Goal: Task Accomplishment & Management: Manage account settings

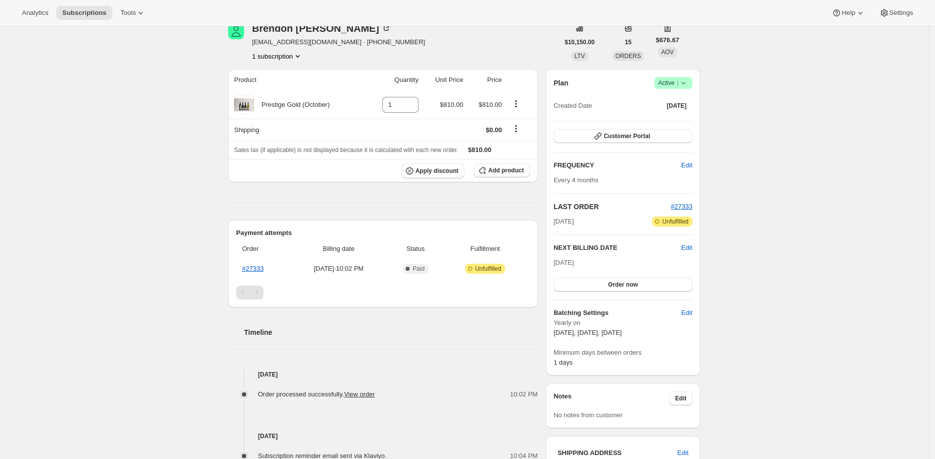
scroll to position [65, 0]
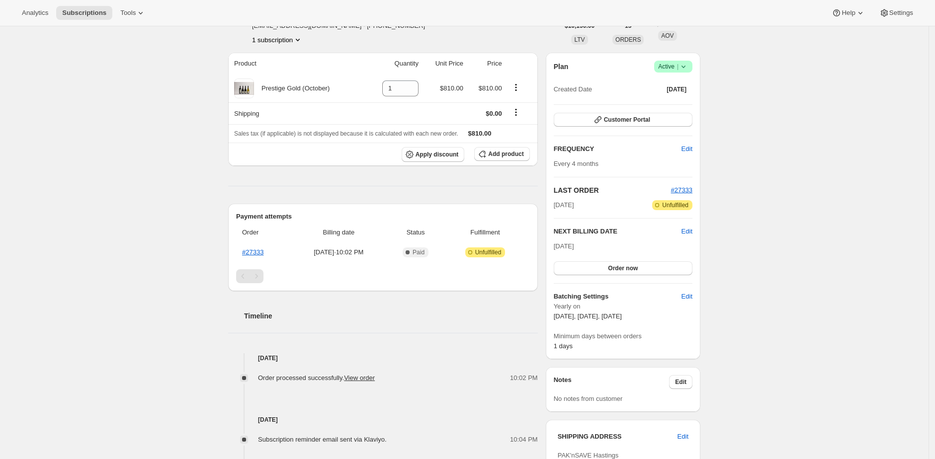
click at [185, 137] on div "Subscription #13663141990. This page is ready Subscription #13663141990 Success…" at bounding box center [464, 353] width 928 height 784
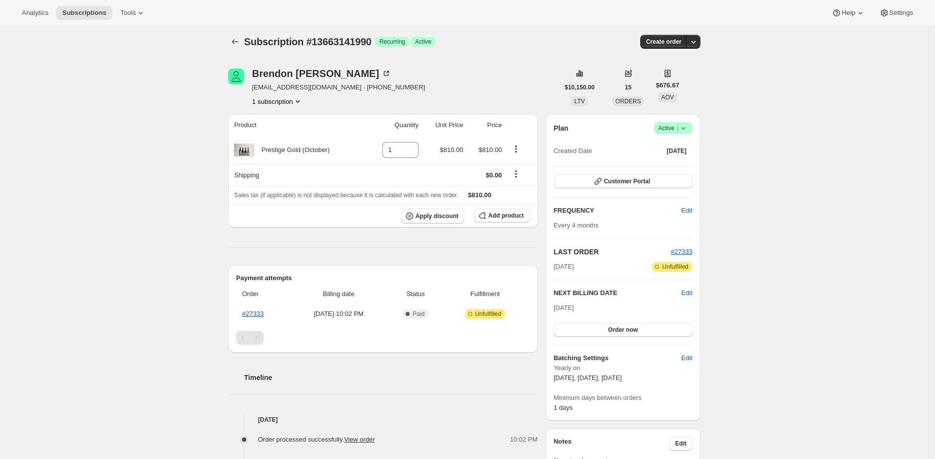
scroll to position [0, 0]
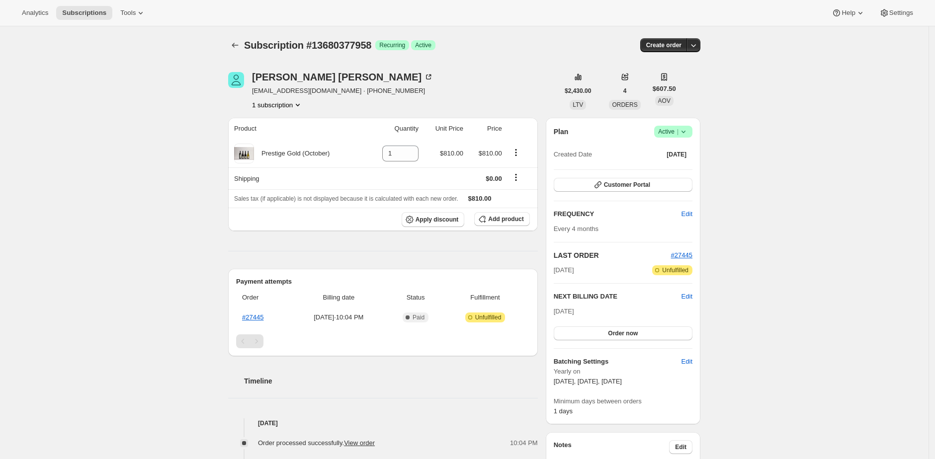
click at [206, 103] on div "Subscription #13680377958. This page is ready Subscription #13680377958 Success…" at bounding box center [464, 418] width 928 height 784
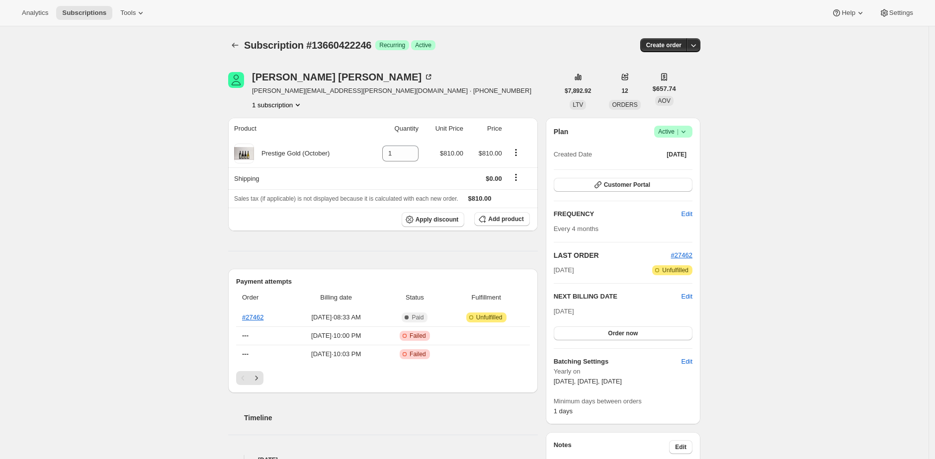
click at [436, 82] on div "Bob Hawley bob@hawley.nz · +64275783351 1 subscription" at bounding box center [393, 91] width 330 height 38
click at [358, 43] on span "Subscription #13660422246" at bounding box center [307, 45] width 127 height 11
copy span "13660422246"
drag, startPoint x: 190, startPoint y: 44, endPoint x: 199, endPoint y: 18, distance: 27.8
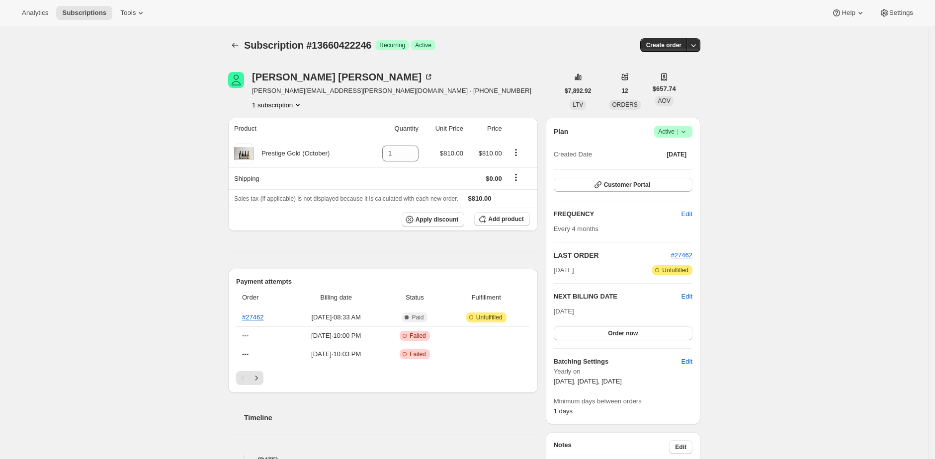
click at [191, 40] on div "Subscription #13660422246. This page is ready Subscription #13660422246 Success…" at bounding box center [464, 462] width 928 height 873
click at [172, 112] on div "Subscription #13660422246. This page is ready Subscription #13660422246 Success…" at bounding box center [464, 462] width 928 height 873
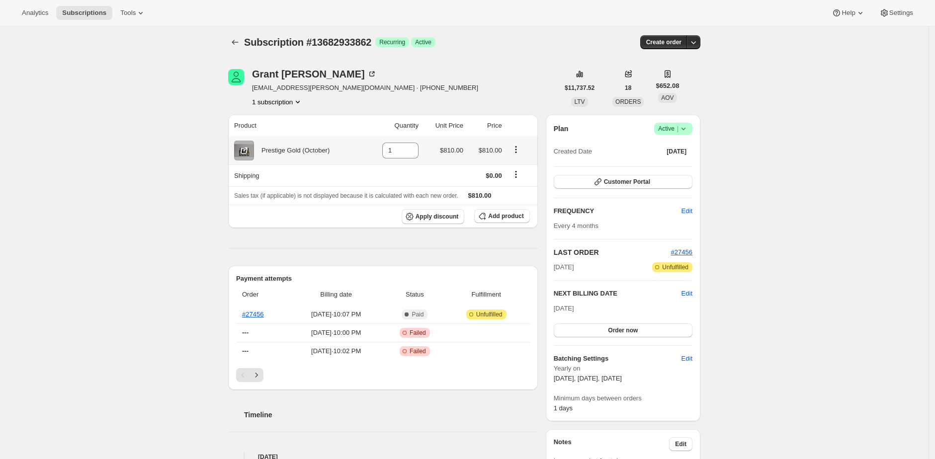
scroll to position [15, 0]
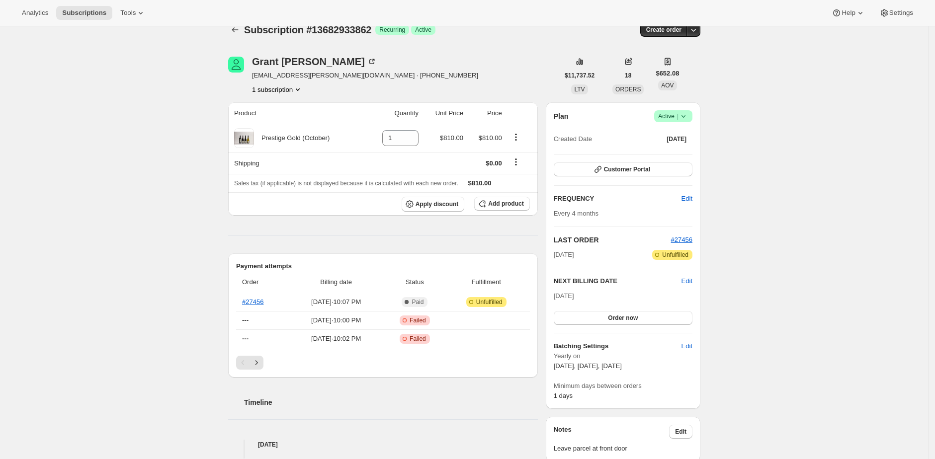
click at [160, 133] on div "Subscription #13682933862. This page is ready Subscription #13682933862 Success…" at bounding box center [464, 442] width 928 height 863
click at [495, 35] on div "Subscription #13682933862 Success Recurring Success Active" at bounding box center [388, 30] width 288 height 14
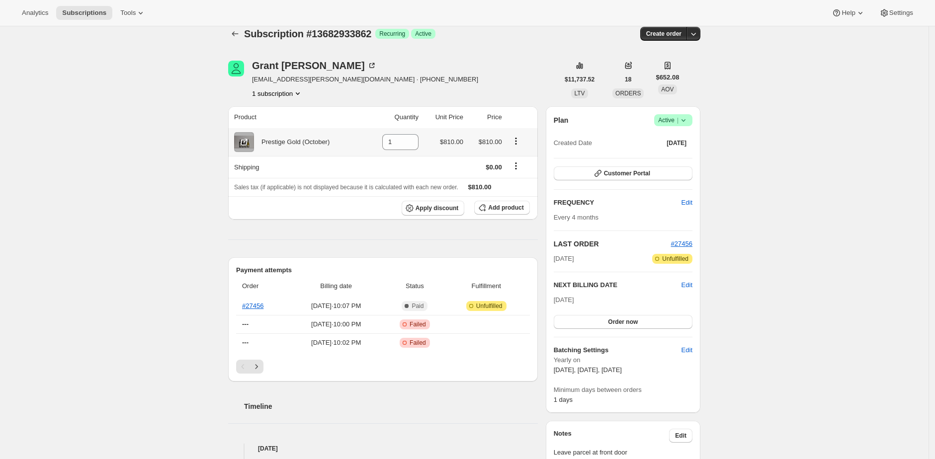
scroll to position [17, 0]
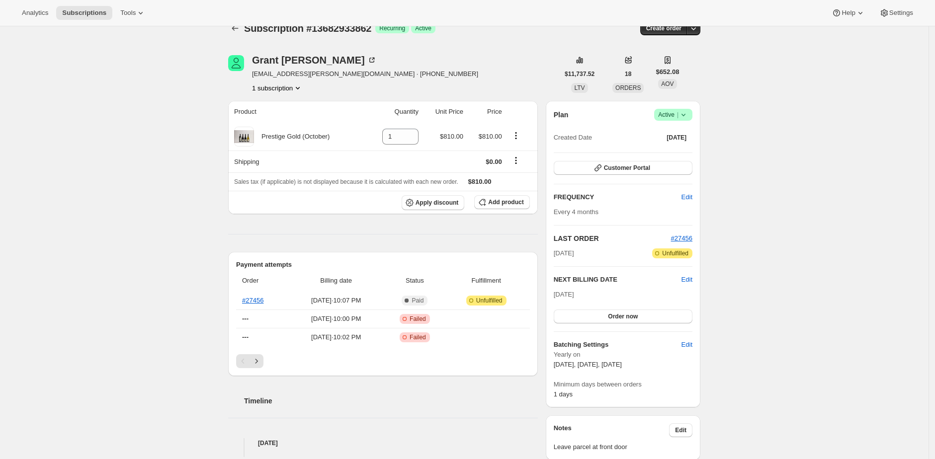
click at [744, 160] on div "Subscription #13682933862. This page is ready Subscription #13682933862 Success…" at bounding box center [464, 440] width 928 height 863
click at [745, 158] on div "Subscription #13682933862. This page is ready Subscription #13682933862 Success…" at bounding box center [464, 440] width 928 height 863
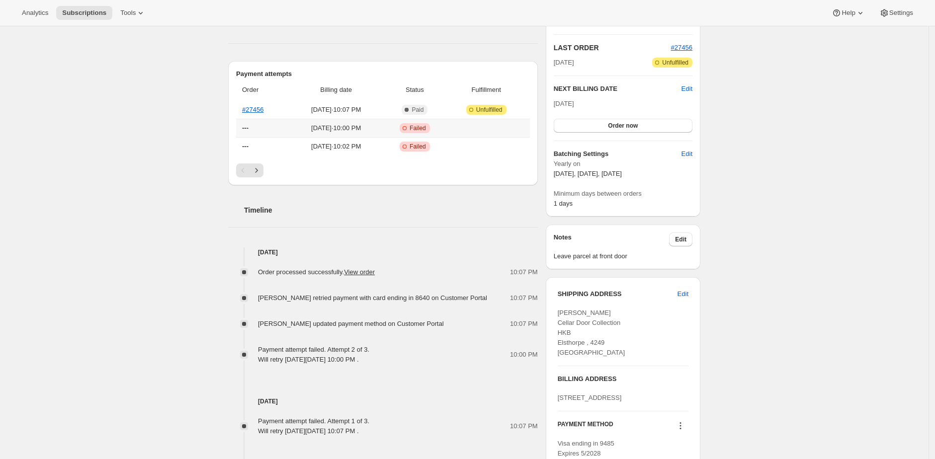
scroll to position [229, 0]
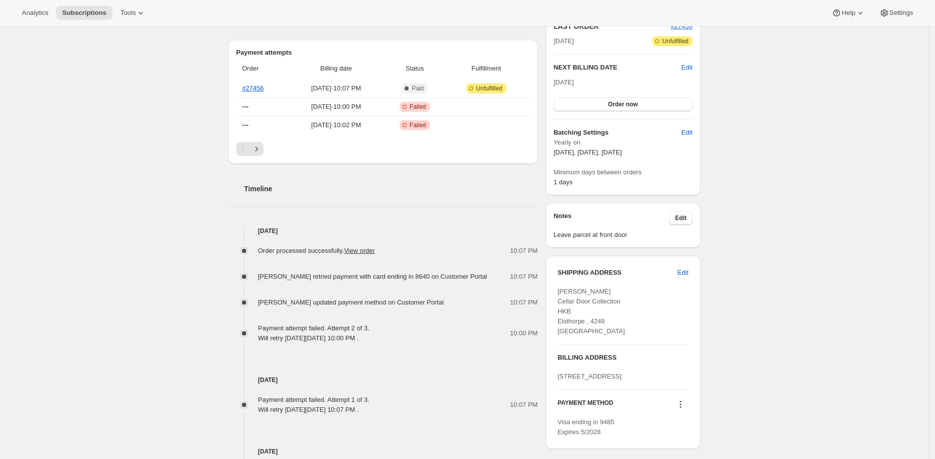
click at [462, 338] on div "Payment attempt failed. Attempt 2 of 3. Will retry on Wednesday, October 08, 20…" at bounding box center [383, 333] width 310 height 20
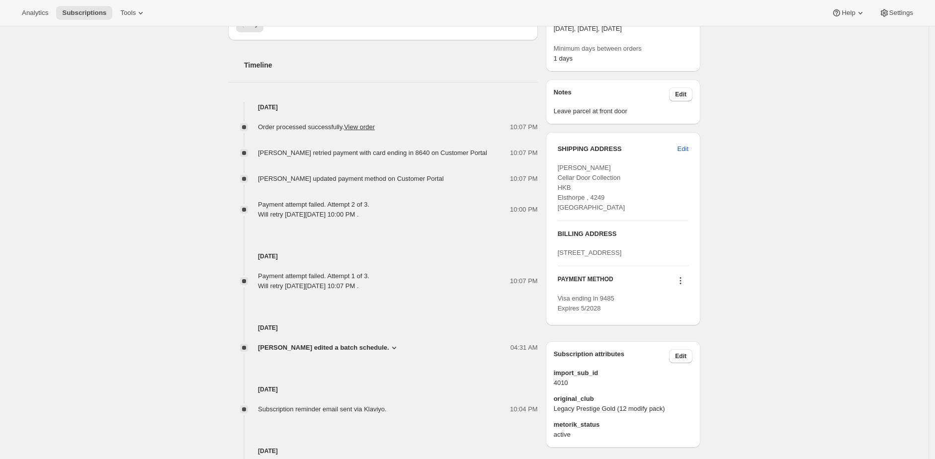
scroll to position [360, 0]
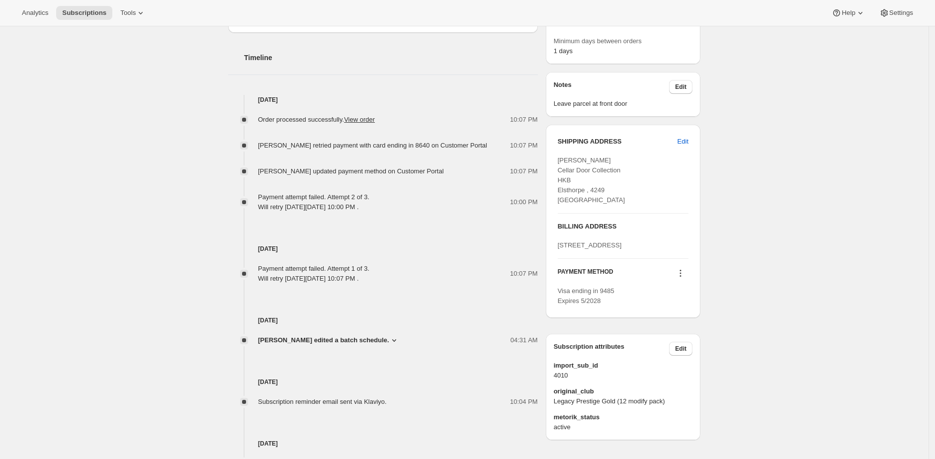
click at [389, 339] on icon at bounding box center [394, 340] width 10 height 10
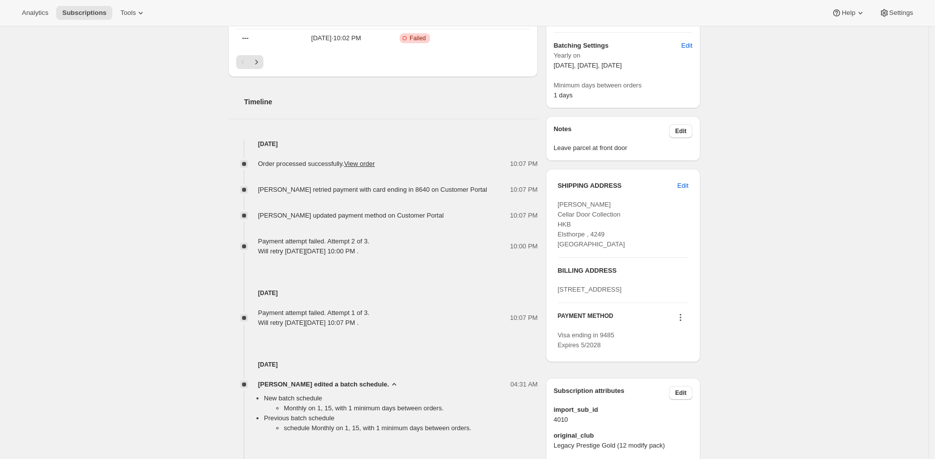
scroll to position [483, 0]
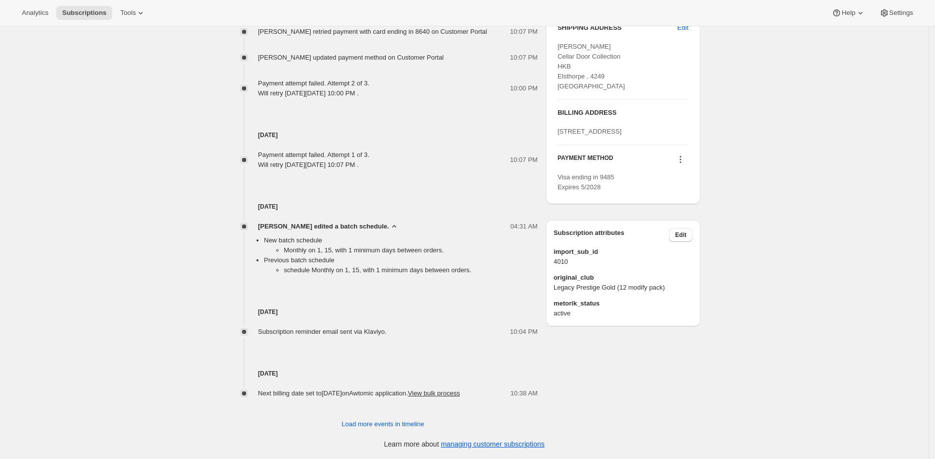
drag, startPoint x: 269, startPoint y: 363, endPoint x: 310, endPoint y: 362, distance: 40.8
click at [309, 369] on h4 "Sep 15, 2025" at bounding box center [383, 374] width 310 height 10
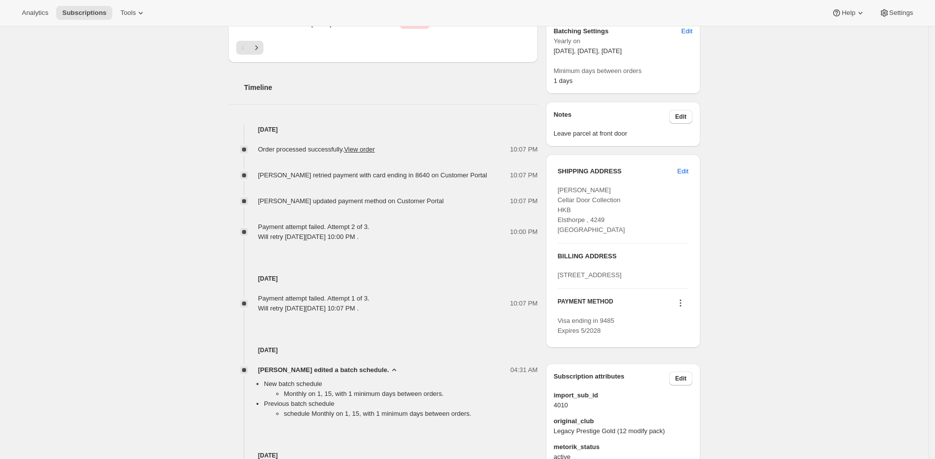
scroll to position [339, 0]
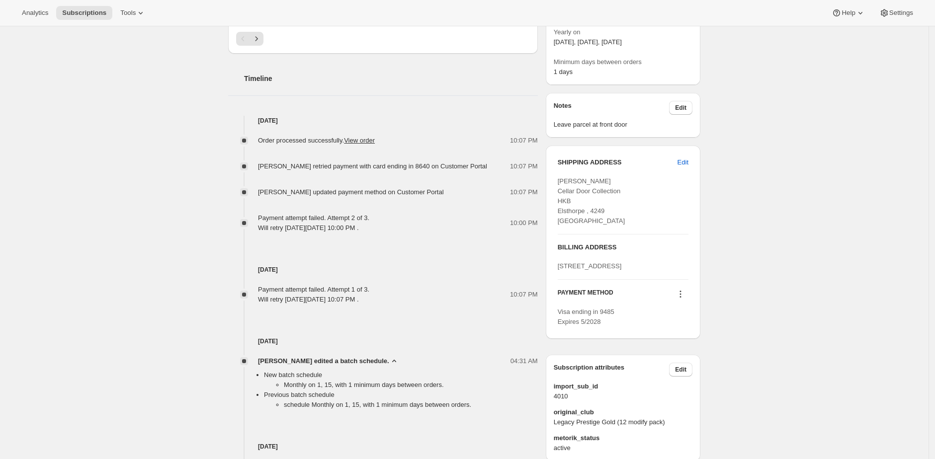
click at [463, 359] on div "04:31 AM" at bounding box center [471, 361] width 133 height 10
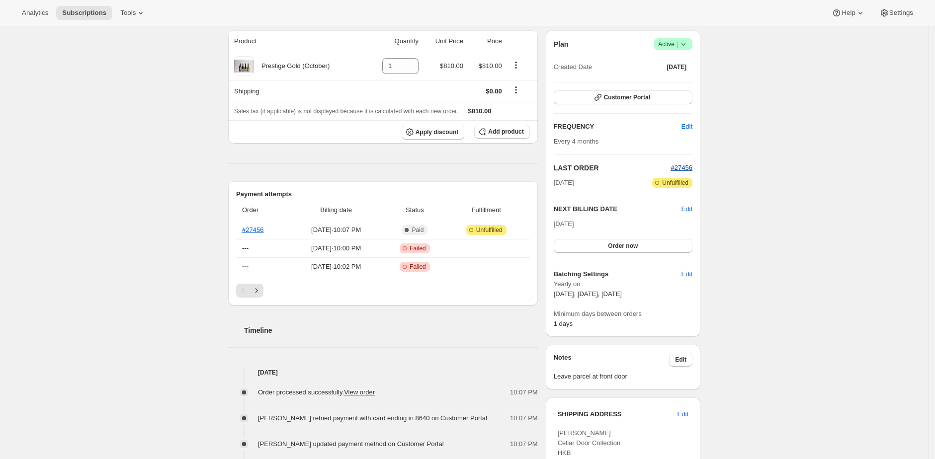
scroll to position [71, 0]
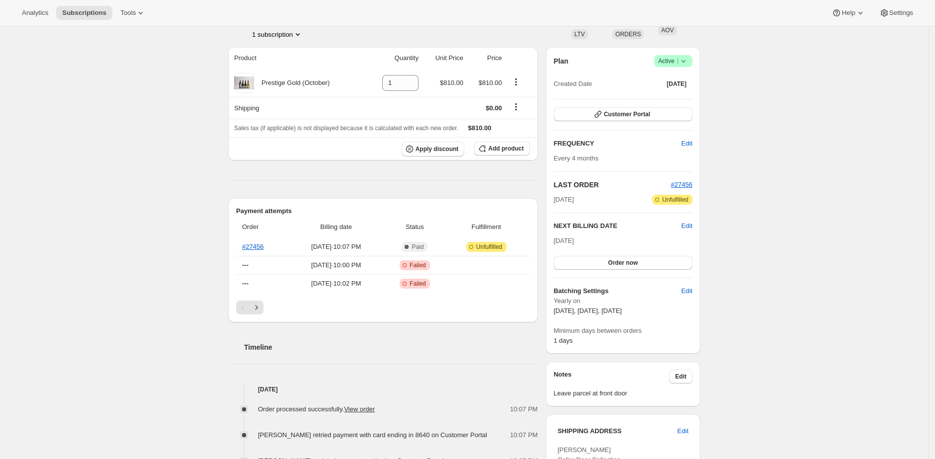
click at [847, 123] on div "Subscription #13682933862. This page is ready Subscription #13682933862 Success…" at bounding box center [464, 409] width 928 height 907
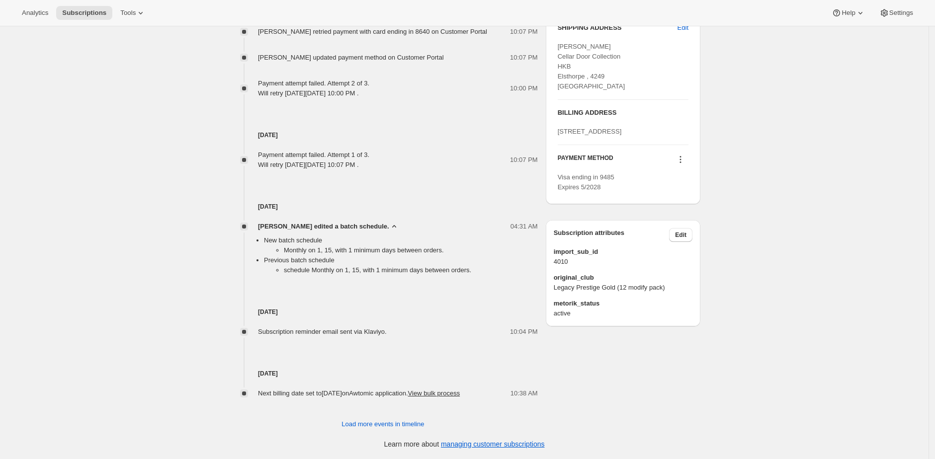
scroll to position [481, 0]
click at [392, 429] on span "Load more events in timeline" at bounding box center [382, 424] width 82 height 10
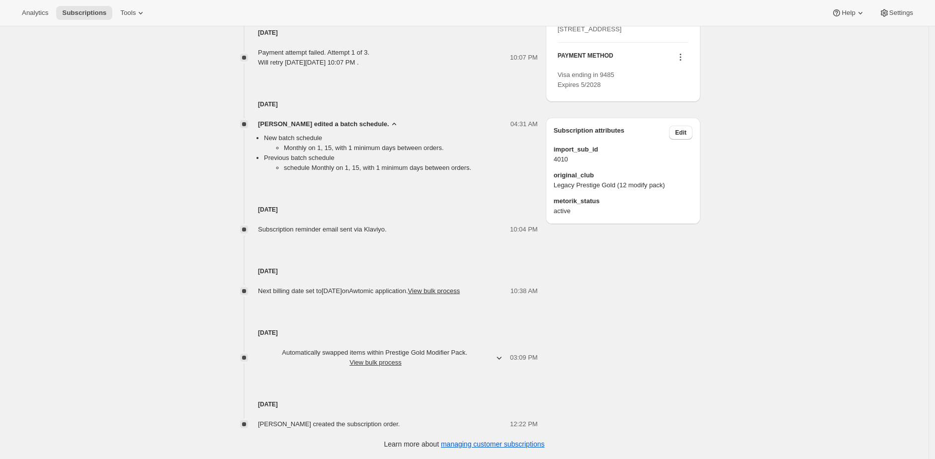
scroll to position [585, 0]
click at [398, 364] on button "View bulk process" at bounding box center [375, 362] width 52 height 7
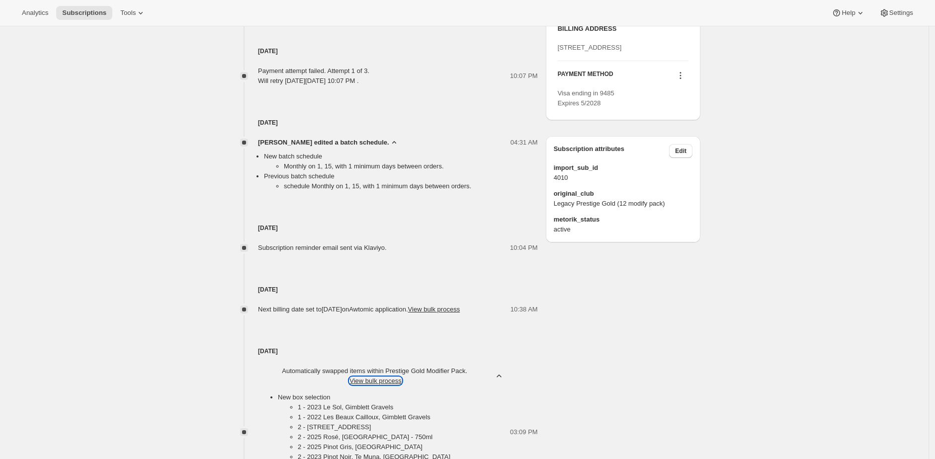
scroll to position [0, 0]
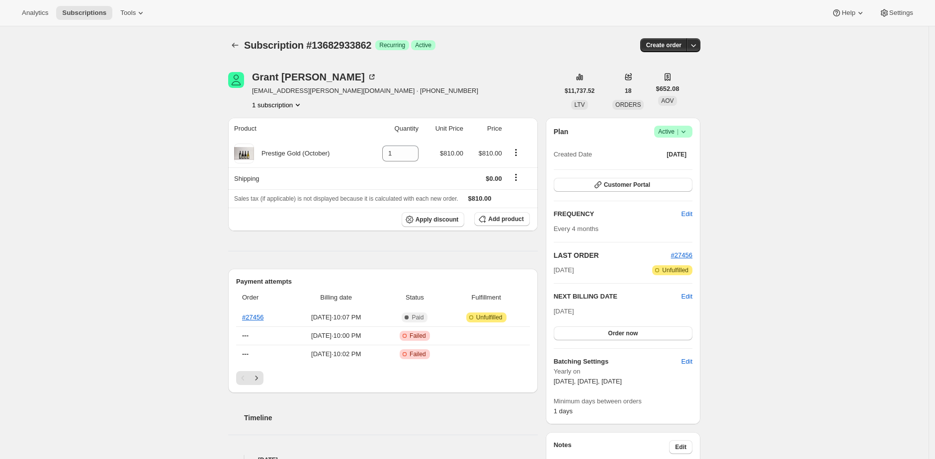
click at [350, 45] on span "Subscription #13682933862" at bounding box center [307, 45] width 127 height 11
copy span "13682933862"
click at [351, 43] on span "Subscription #13682933862" at bounding box center [307, 45] width 127 height 11
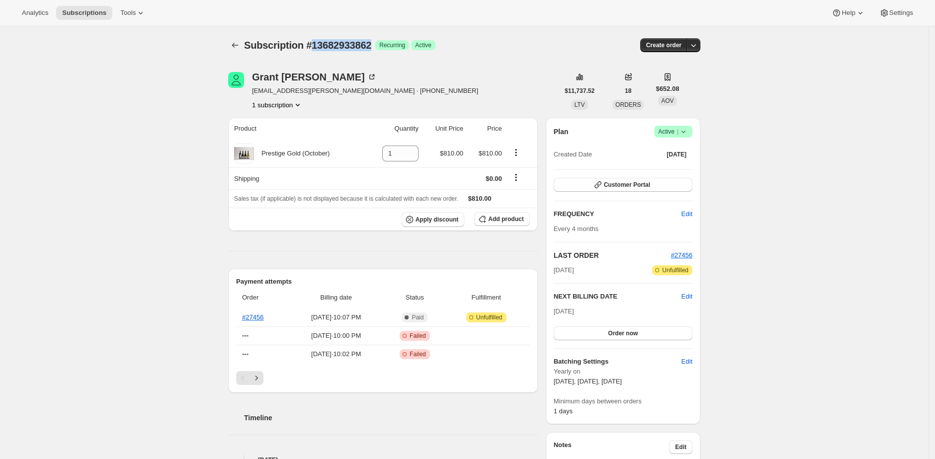
click at [368, 46] on span "Subscription #13682933862" at bounding box center [307, 45] width 127 height 11
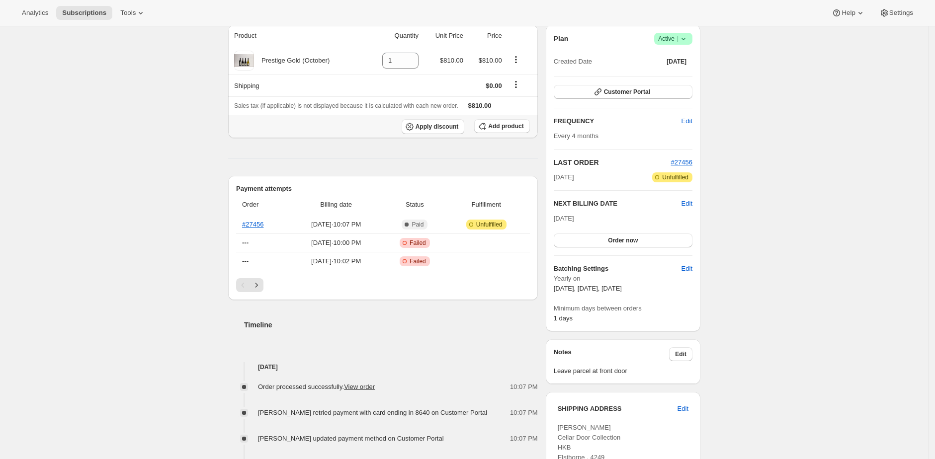
scroll to position [95, 0]
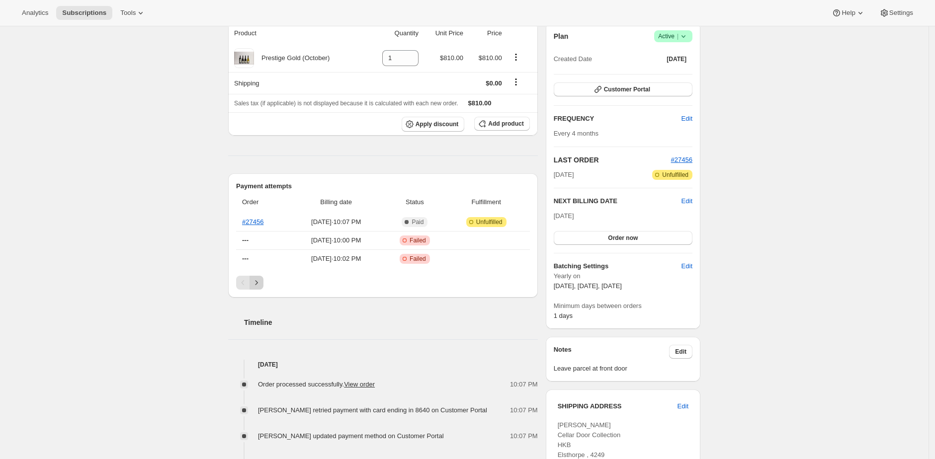
click at [263, 285] on button "Next" at bounding box center [256, 283] width 14 height 14
click at [263, 284] on div "Pagination" at bounding box center [256, 283] width 14 height 14
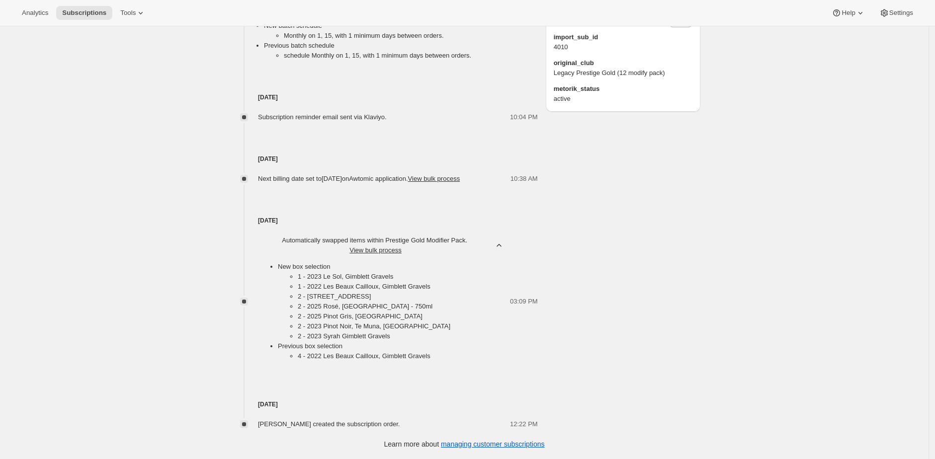
scroll to position [696, 0]
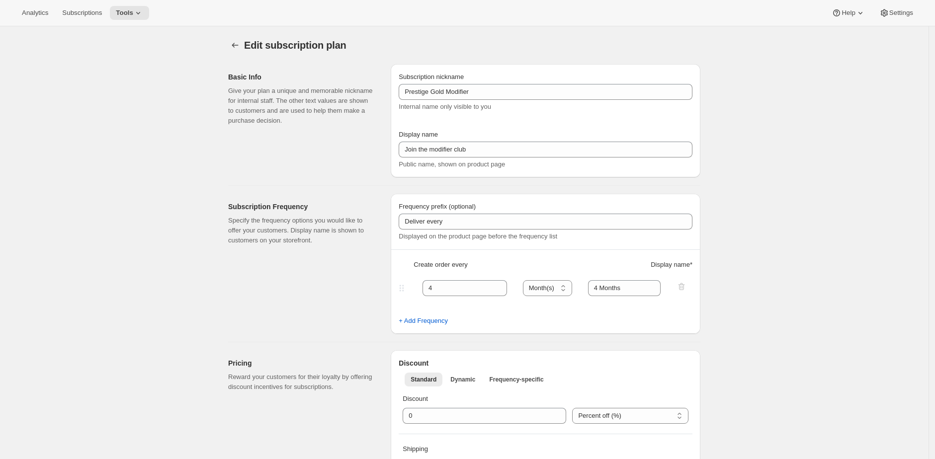
select select "MONTH"
select select "YEARDAY"
select select "2"
select select "13"
select select "6"
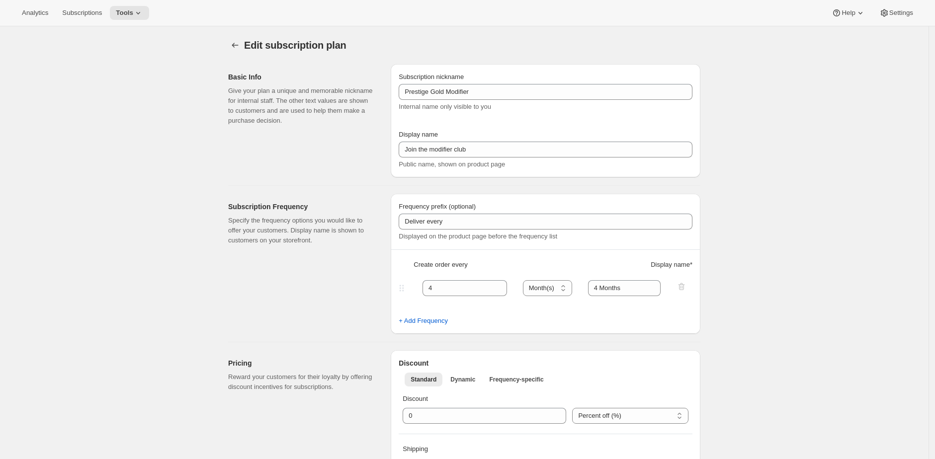
select select "13"
select select "10"
select select "13"
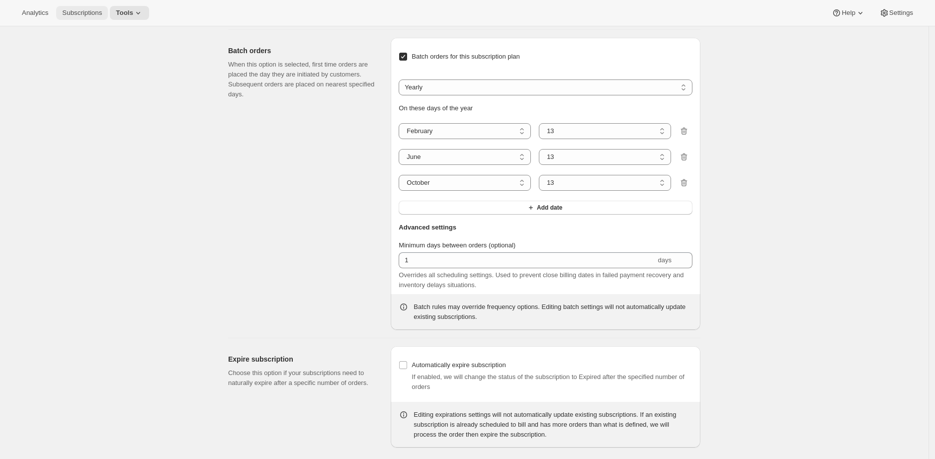
click at [95, 11] on span "Subscriptions" at bounding box center [82, 13] width 40 height 8
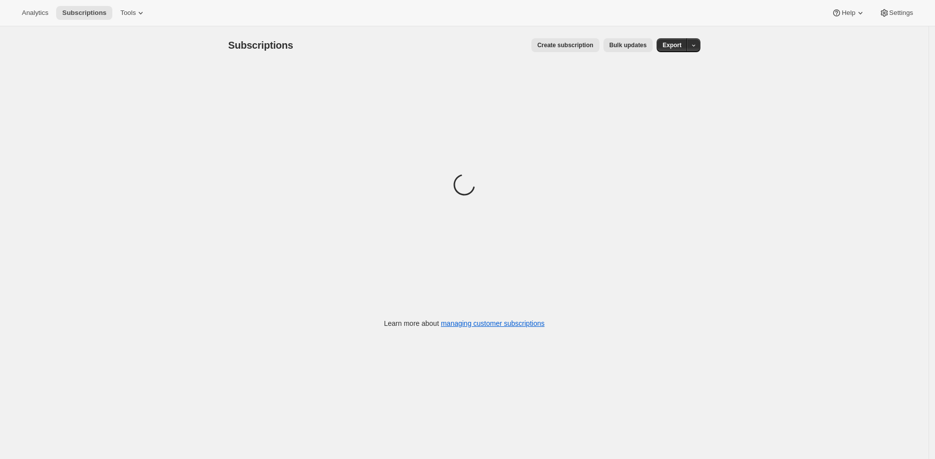
click at [632, 44] on span "Bulk updates" at bounding box center [627, 45] width 37 height 8
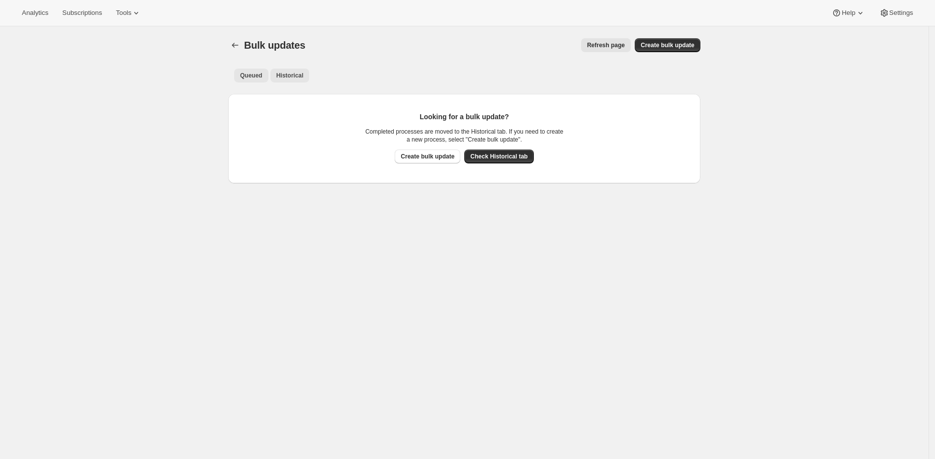
click at [293, 75] on span "Historical" at bounding box center [289, 76] width 27 height 8
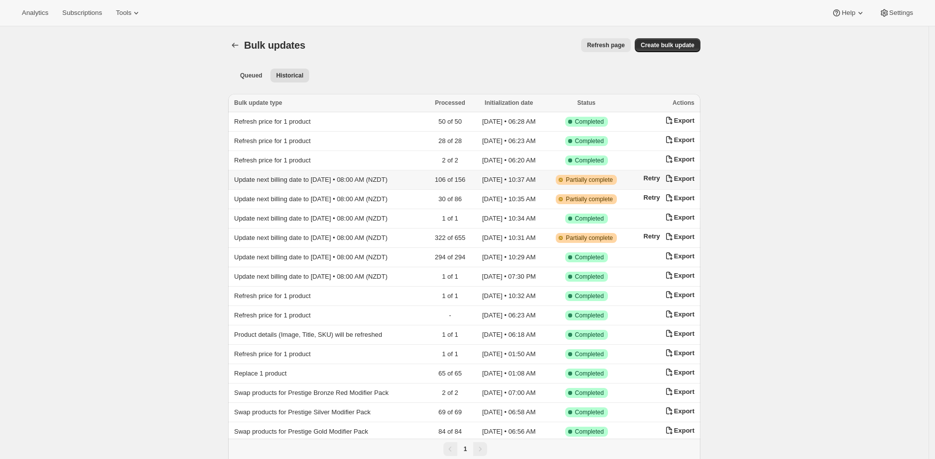
click at [388, 179] on span "Update next billing date to 2025-10-13 • 08:00 AM (NZDT)" at bounding box center [311, 179] width 154 height 7
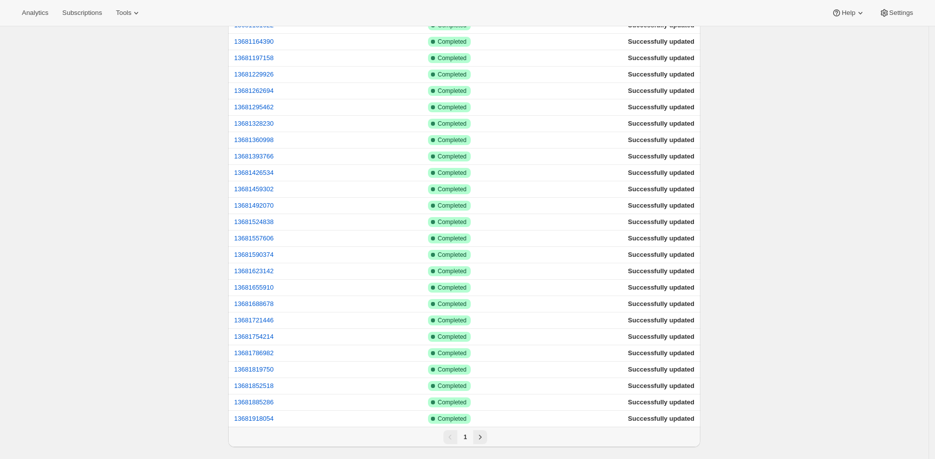
scroll to position [1308, 0]
click at [273, 205] on button "13681492070" at bounding box center [254, 205] width 40 height 7
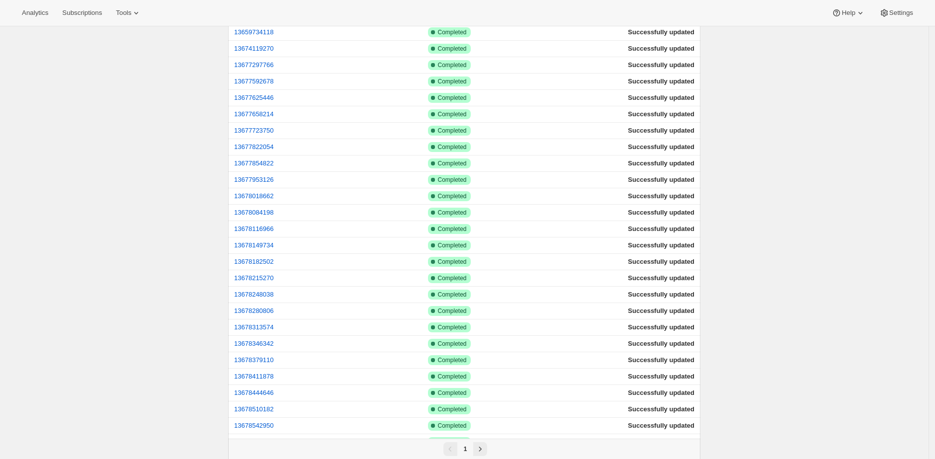
scroll to position [0, 0]
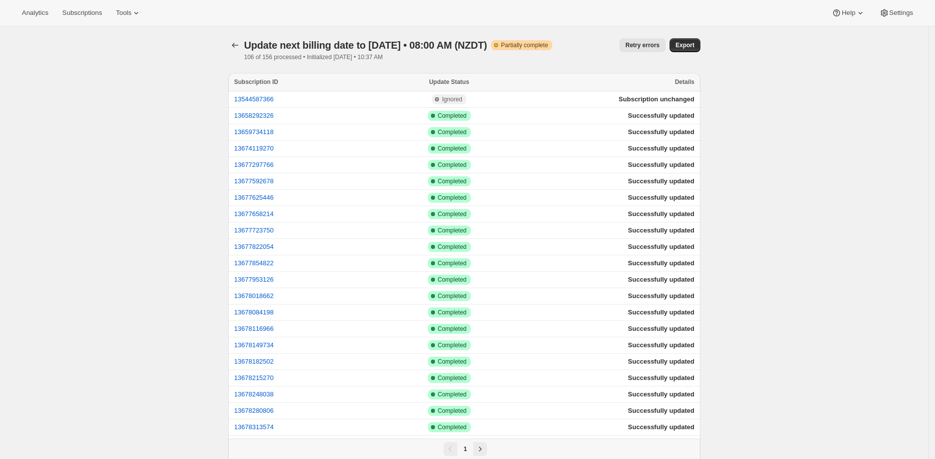
click at [236, 49] on icon "button" at bounding box center [235, 45] width 10 height 10
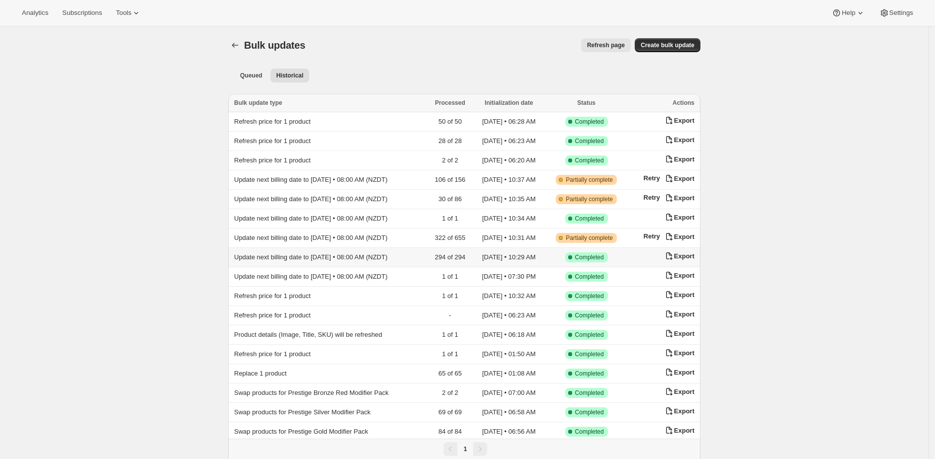
click at [334, 257] on span "Update next billing date to 2025-10-05 • 08:00 AM (NZDT)" at bounding box center [311, 256] width 154 height 7
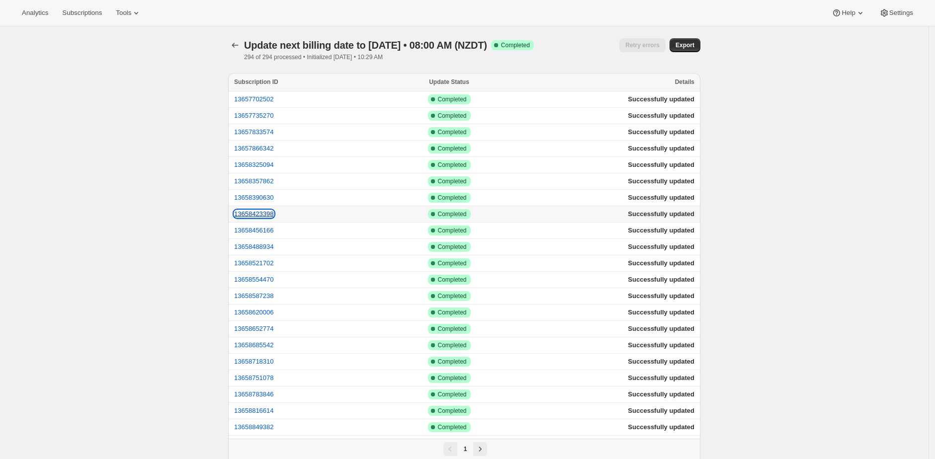
click at [260, 214] on button "13658423398" at bounding box center [254, 213] width 40 height 7
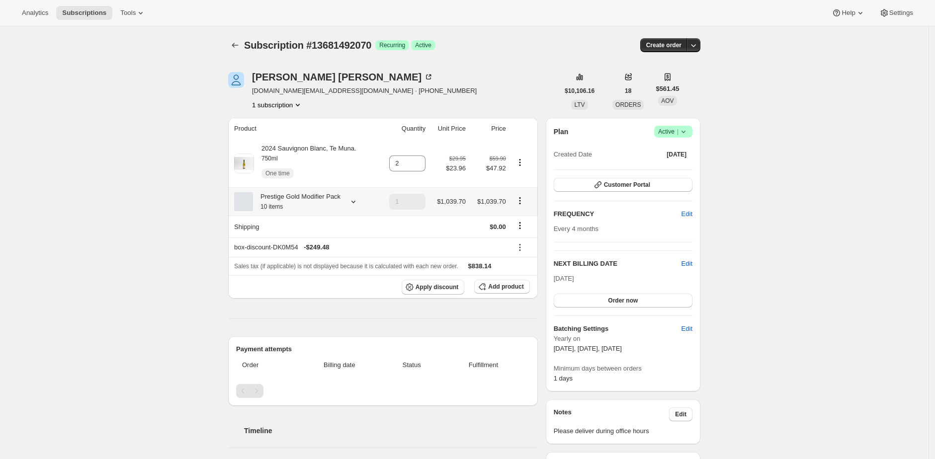
scroll to position [2, 0]
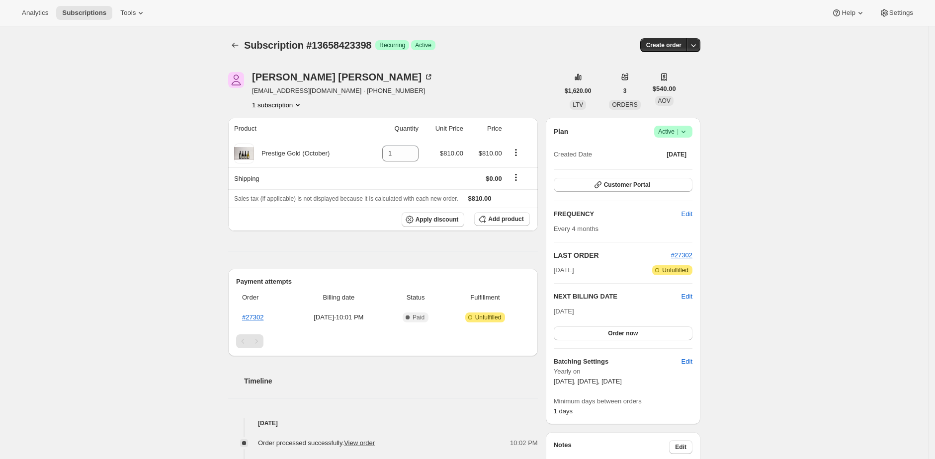
click at [106, 210] on div "Subscription #13658423398. This page is ready Subscription #13658423398 Success…" at bounding box center [464, 413] width 928 height 774
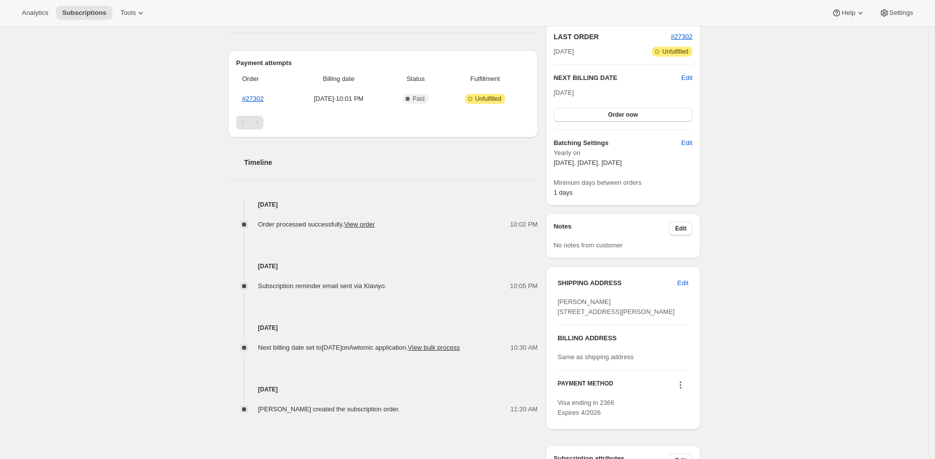
scroll to position [208, 0]
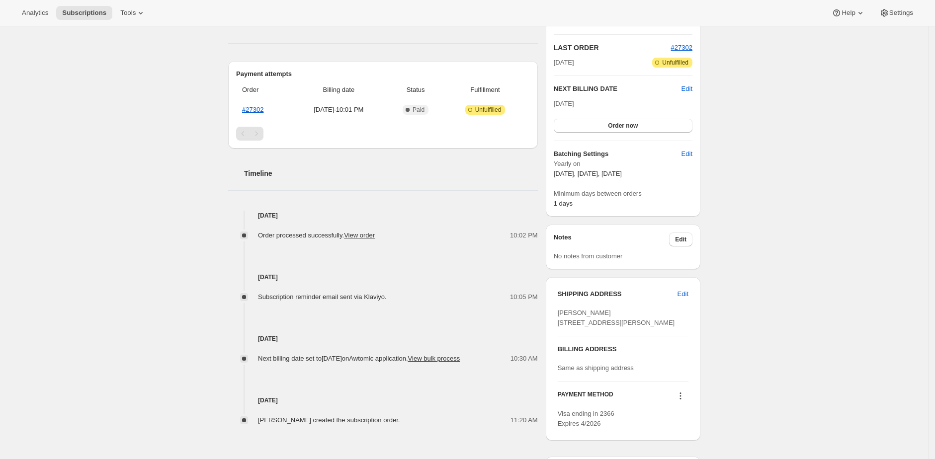
drag, startPoint x: 163, startPoint y: 60, endPoint x: 161, endPoint y: 48, distance: 12.6
click at [162, 59] on div "Subscription #13658423398. This page is ready Subscription #13658423398 Success…" at bounding box center [464, 206] width 928 height 774
click at [137, 83] on div "Subscription #13658423398. This page is ready Subscription #13658423398 Success…" at bounding box center [464, 206] width 928 height 774
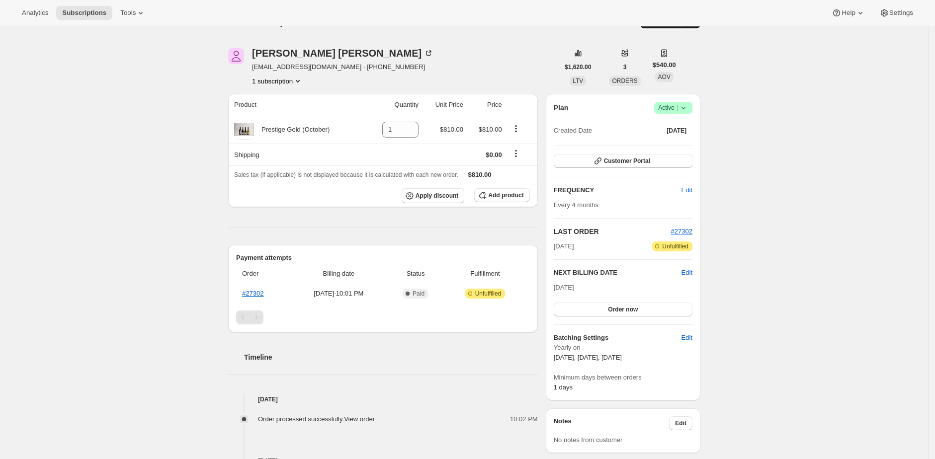
scroll to position [0, 0]
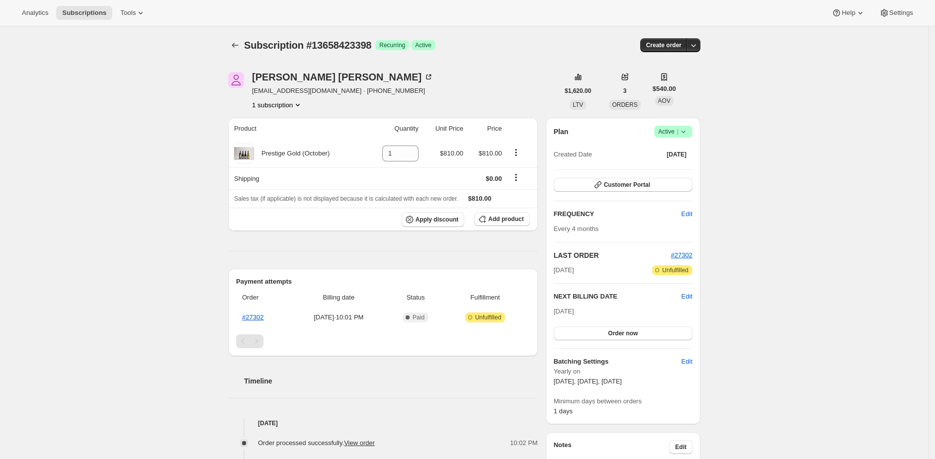
click at [162, 79] on div "Subscription #13658423398. This page is ready Subscription #13658423398 Success…" at bounding box center [464, 413] width 928 height 774
click at [180, 175] on div "Subscription #13658423398. This page is ready Subscription #13658423398 Success…" at bounding box center [464, 413] width 928 height 774
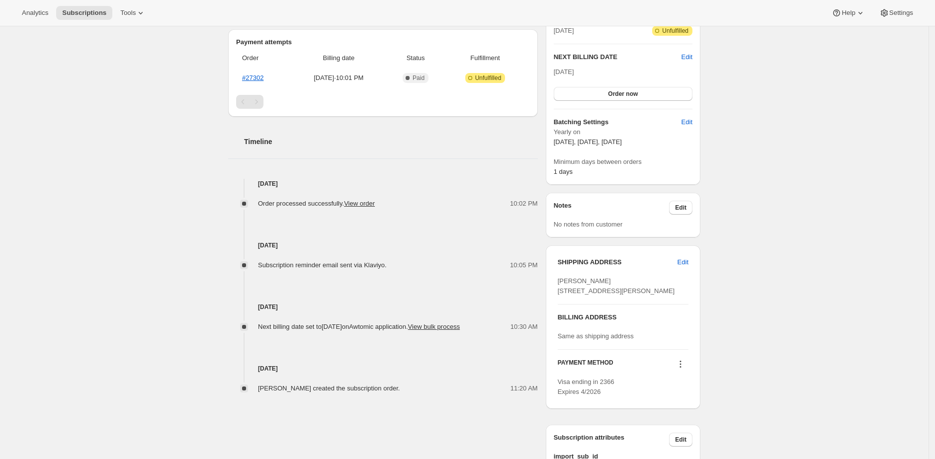
scroll to position [243, 0]
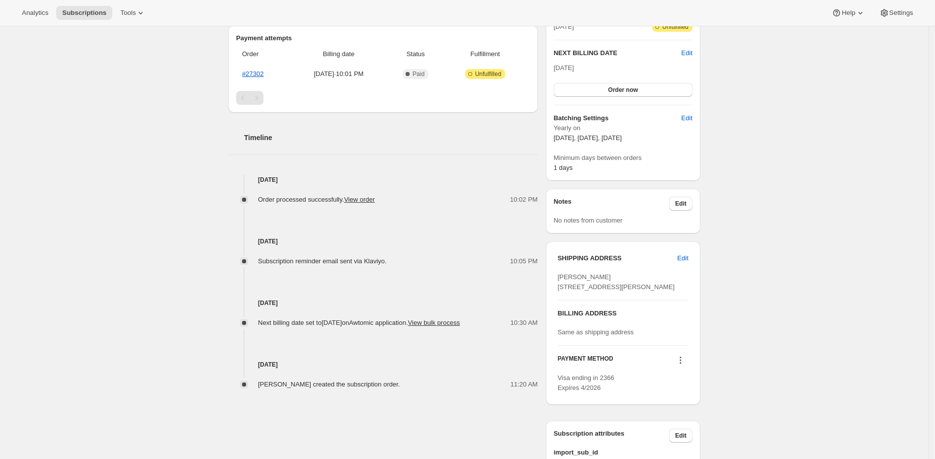
click at [186, 147] on div "Subscription #13658423398. This page is ready Subscription #13658423398 Success…" at bounding box center [464, 170] width 928 height 774
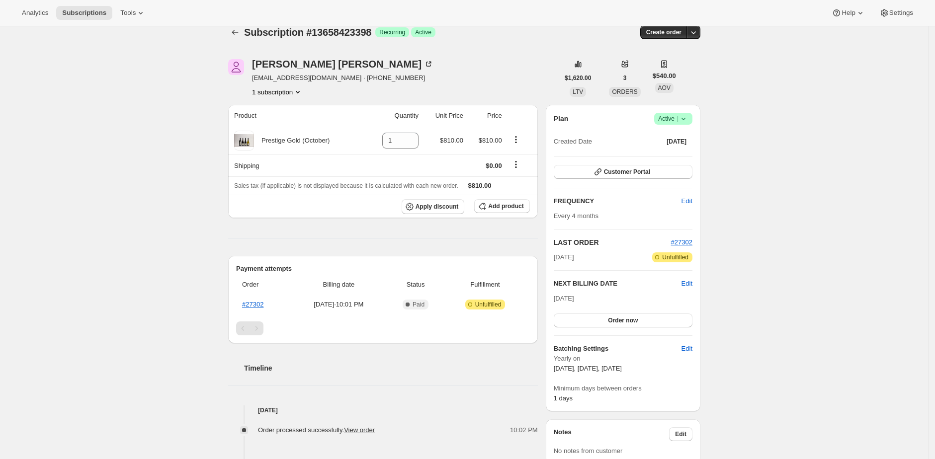
scroll to position [0, 0]
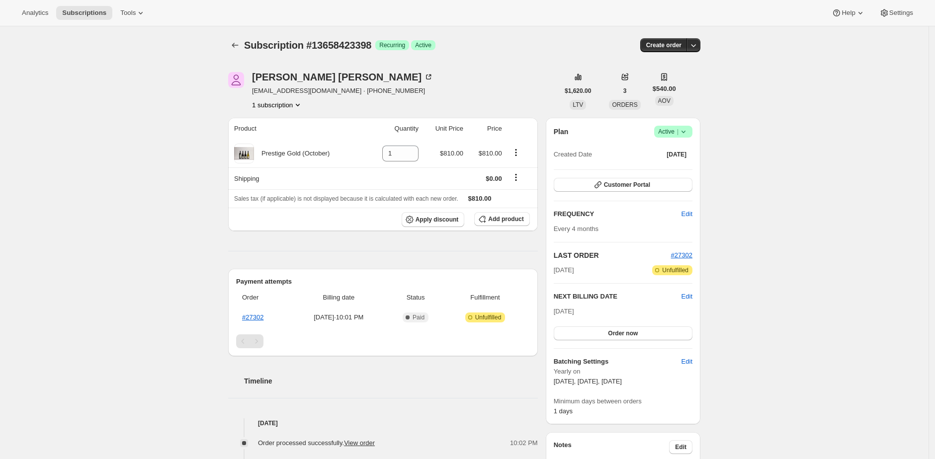
click at [440, 81] on div "Kimball Thurston kdt3rd@gmail.com · +64223984700 1 subscription" at bounding box center [393, 91] width 330 height 38
click at [746, 152] on div "Subscription #13658423398. This page is ready Subscription #13658423398 Success…" at bounding box center [464, 413] width 928 height 774
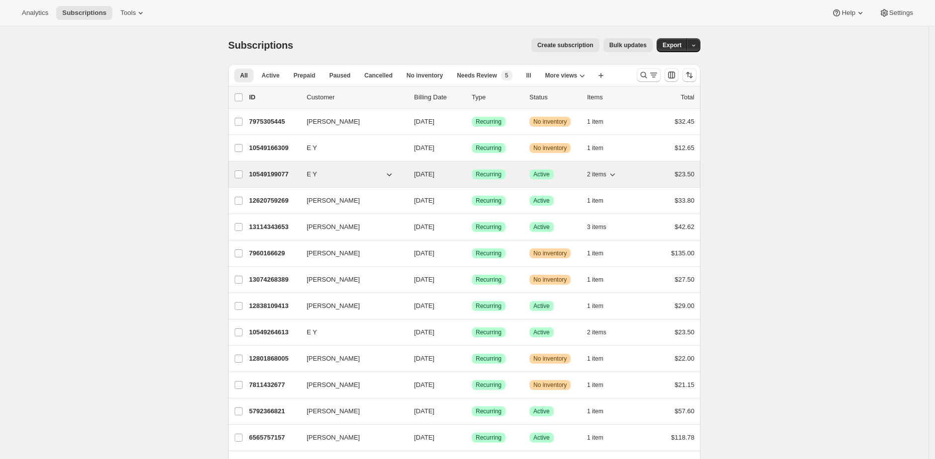
click at [265, 179] on p "10549199077" at bounding box center [274, 174] width 50 height 10
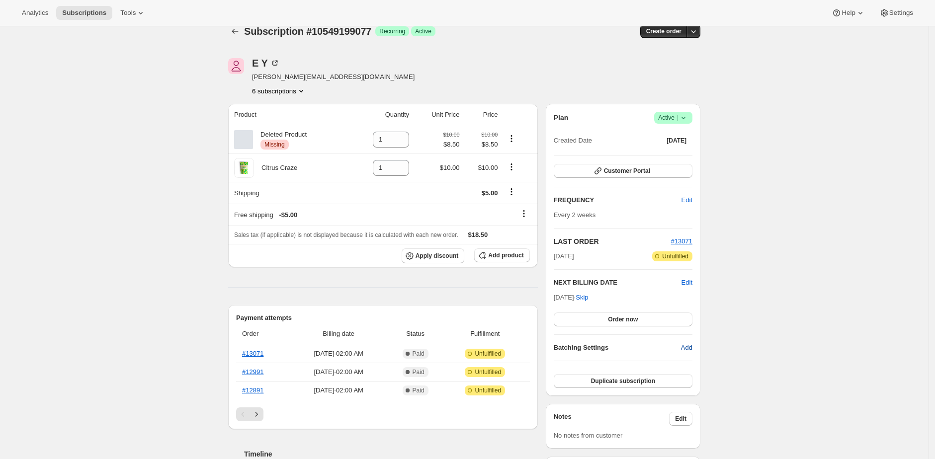
scroll to position [15, 0]
click at [696, 346] on button "Add" at bounding box center [686, 347] width 23 height 16
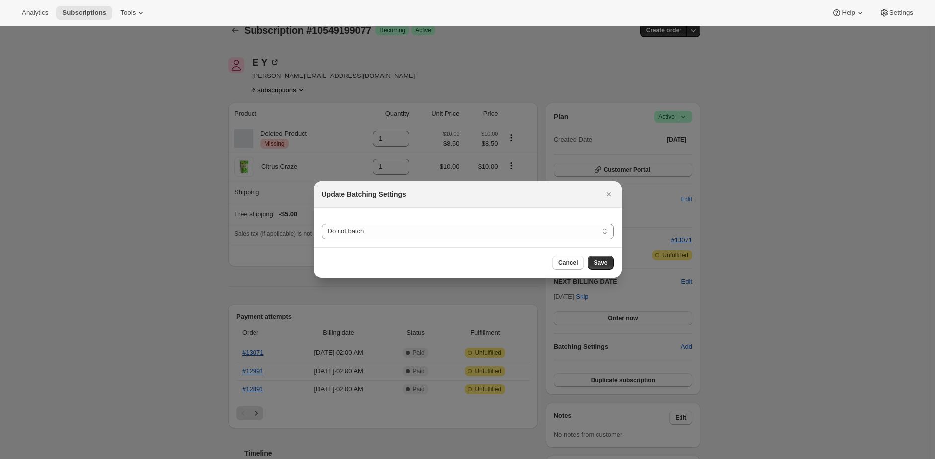
click at [569, 223] on div "Do not batch Weekly Monthly Yearly Do not batch" at bounding box center [467, 228] width 292 height 24
click at [565, 234] on select "Do not batch Weekly Monthly Yearly" at bounding box center [467, 232] width 292 height 16
select select "MONTHDAY"
click at [321, 224] on select "Do not batch Weekly Monthly Yearly" at bounding box center [467, 232] width 292 height 16
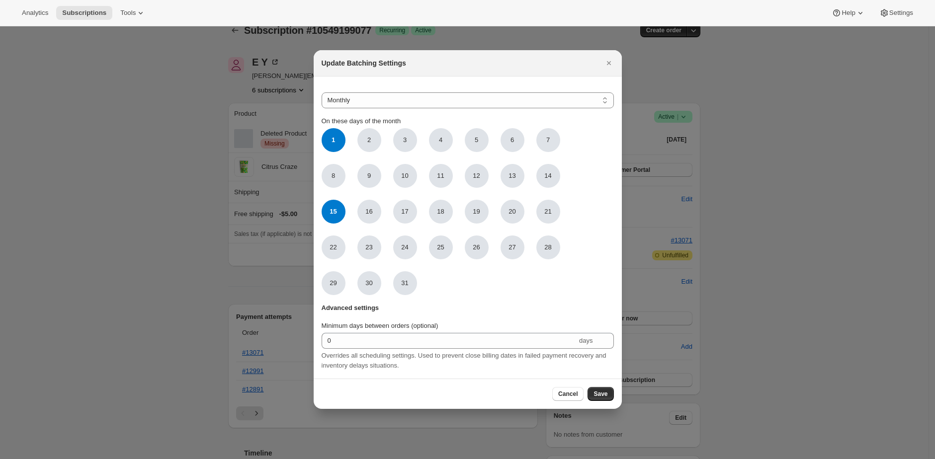
click at [620, 396] on div "Cancel Save" at bounding box center [468, 394] width 308 height 30
click at [606, 398] on span "Save" at bounding box center [600, 394] width 14 height 8
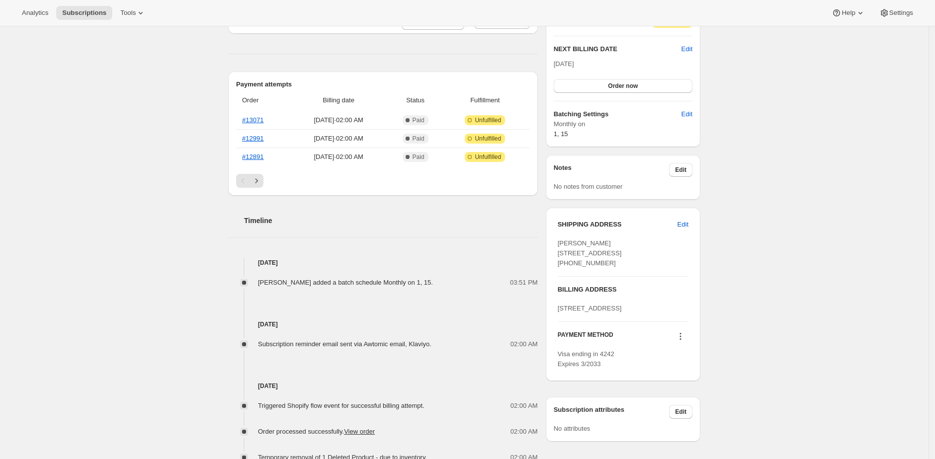
scroll to position [292, 0]
click at [760, 133] on div "Subscription #10549199077. This page is ready Subscription #10549199077 Success…" at bounding box center [464, 217] width 928 height 965
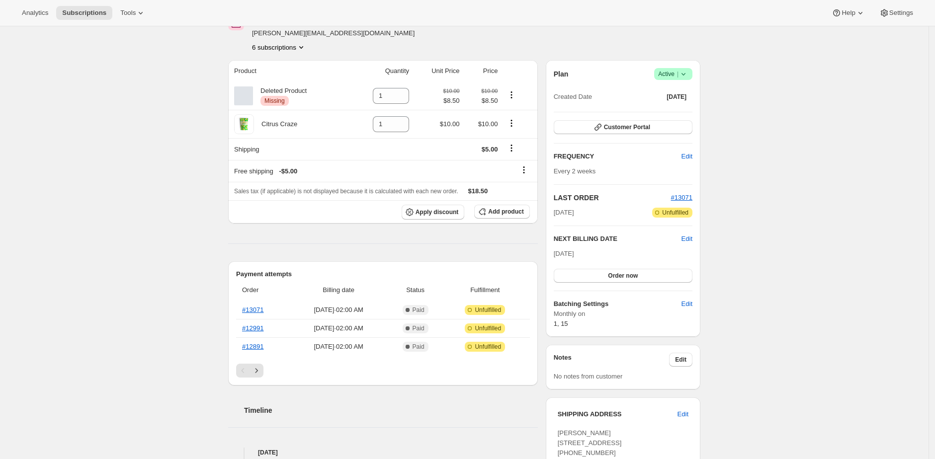
scroll to position [94, 0]
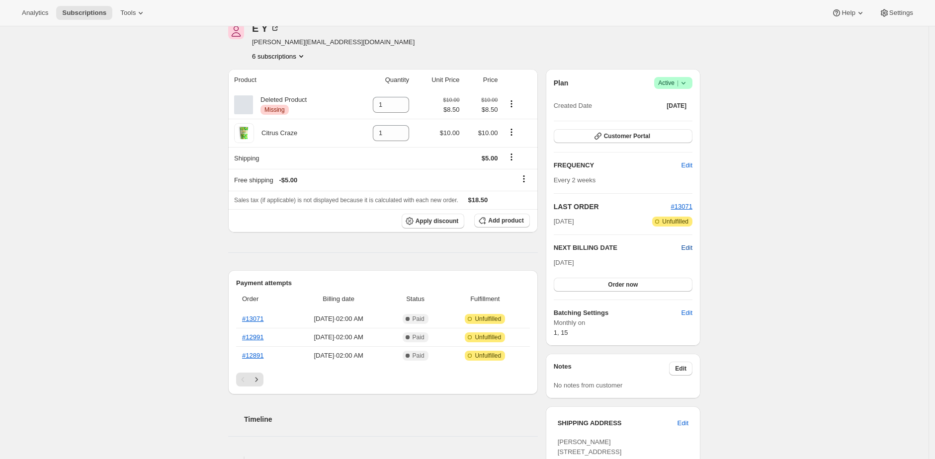
click at [690, 245] on span "Edit" at bounding box center [686, 248] width 11 height 10
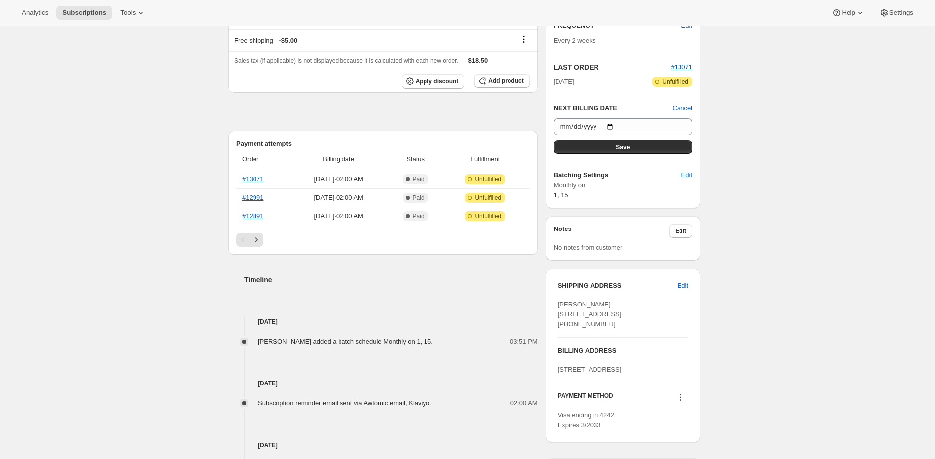
scroll to position [104, 0]
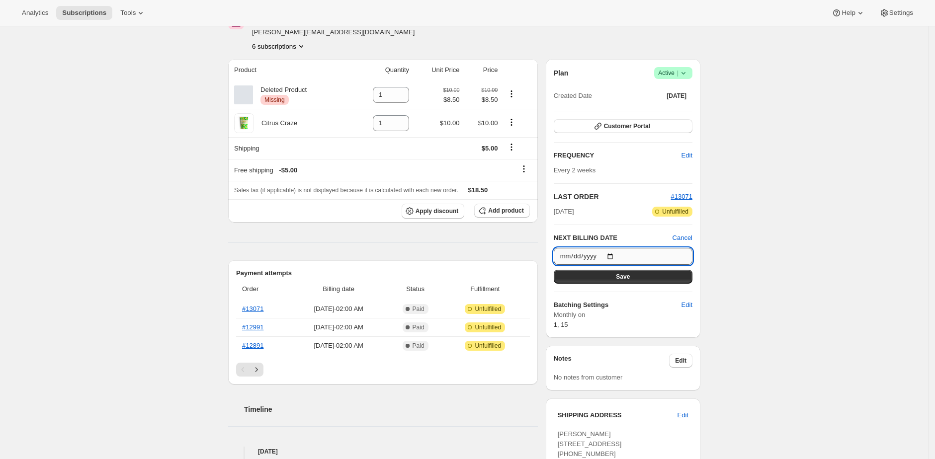
click at [629, 251] on input "[DATE]" at bounding box center [623, 256] width 139 height 17
click at [615, 256] on input "[DATE]" at bounding box center [623, 256] width 139 height 17
type input "[DATE]"
click at [649, 272] on button "Save" at bounding box center [623, 277] width 139 height 14
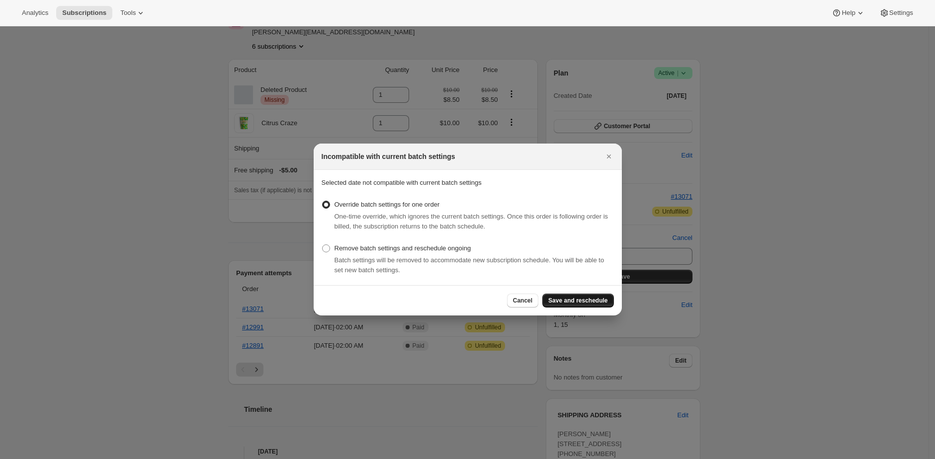
click at [587, 303] on span "Save and reschedule" at bounding box center [577, 301] width 59 height 8
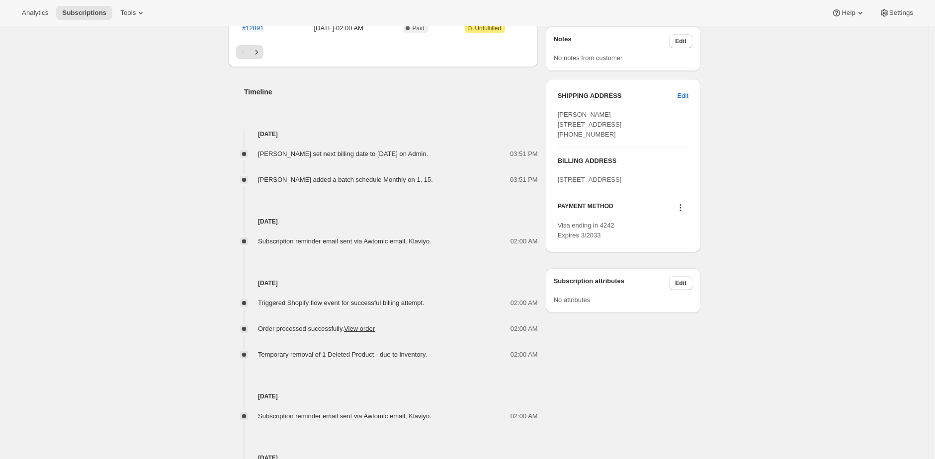
scroll to position [469, 0]
click at [208, 285] on div "Subscription #10549199077. This page is ready Subscription #10549199077 Success…" at bounding box center [464, 76] width 928 height 1037
click at [215, 238] on div "Subscription #10549199077. This page is ready Subscription #10549199077 Success…" at bounding box center [464, 76] width 928 height 1037
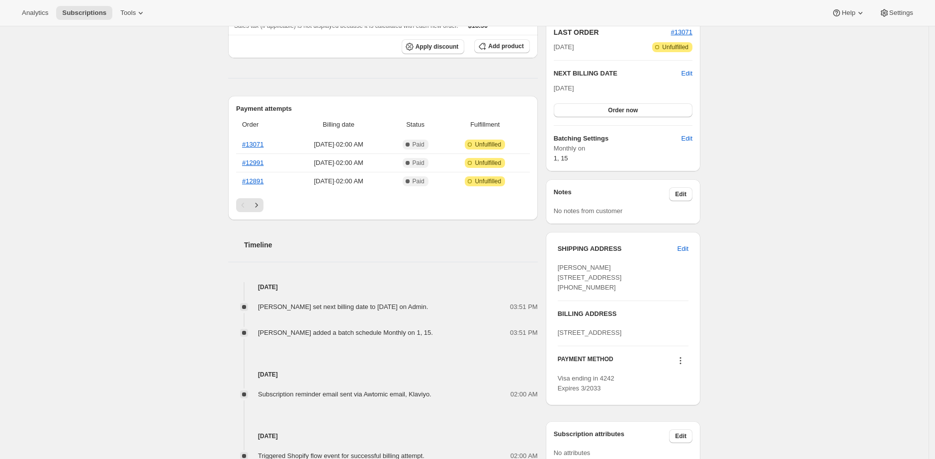
scroll to position [314, 0]
click at [752, 101] on div "Subscription #10549199077. This page is ready Subscription #10549199077 Success…" at bounding box center [464, 230] width 928 height 1037
click at [690, 138] on span "Edit" at bounding box center [686, 139] width 11 height 10
select select "MONTHDAY"
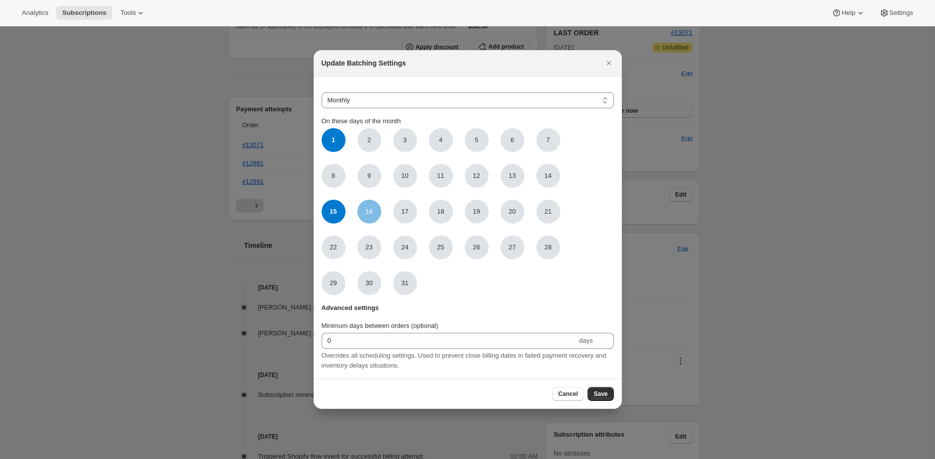
click at [371, 203] on span "16" at bounding box center [369, 212] width 24 height 24
click at [0, 0] on input "16" at bounding box center [0, 0] width 0 height 0
click at [329, 210] on span "15" at bounding box center [333, 212] width 24 height 24
click input "15" at bounding box center [0, 0] width 0 height 0
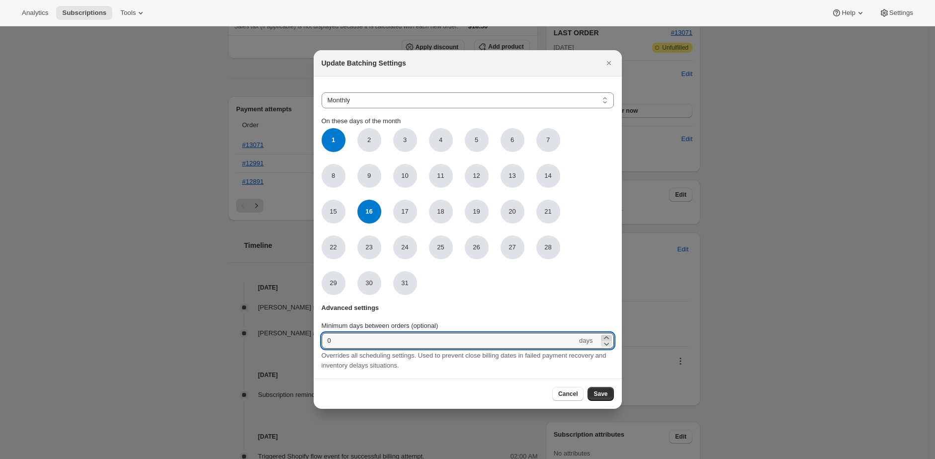
click at [604, 334] on icon ":rkg:" at bounding box center [606, 338] width 10 height 10
type input "1"
click at [608, 396] on button "Save" at bounding box center [600, 394] width 26 height 14
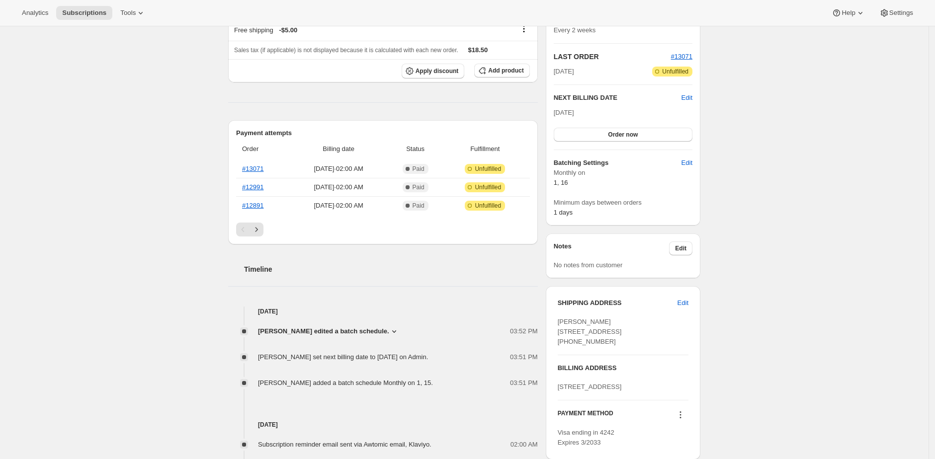
click at [375, 329] on span "[PERSON_NAME] edited a batch schedule." at bounding box center [323, 331] width 131 height 10
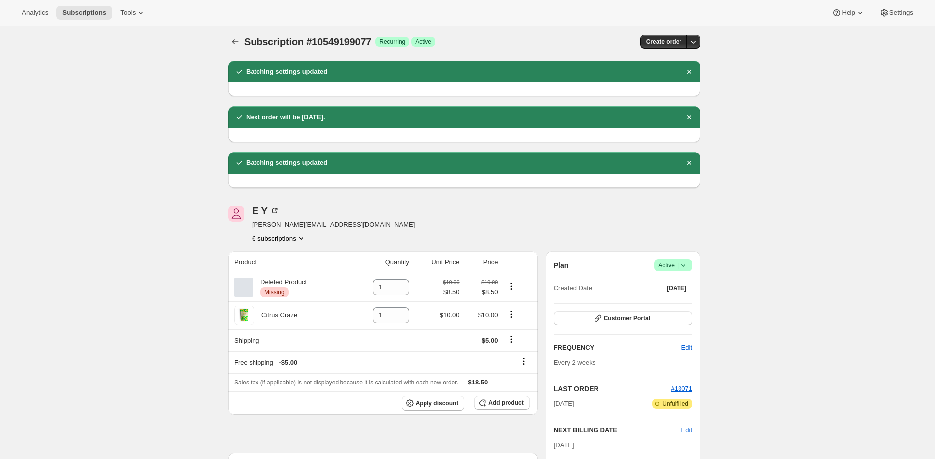
scroll to position [0, 0]
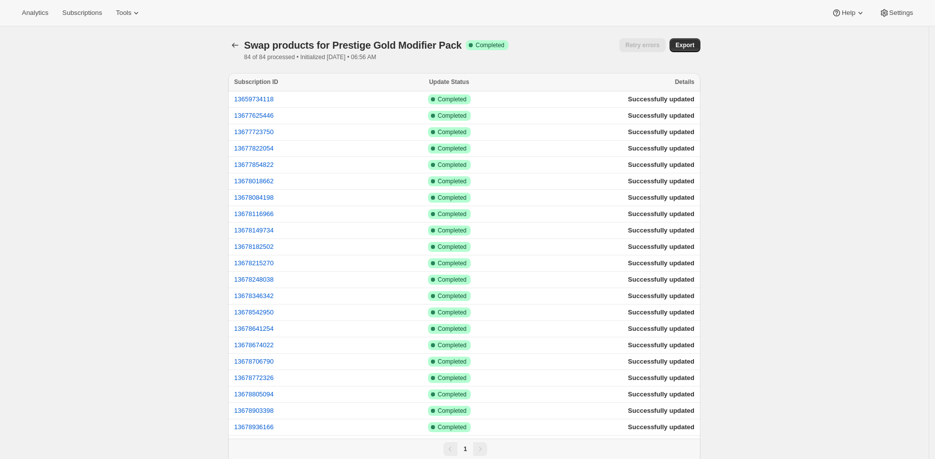
click at [102, 21] on div "Analytics Subscriptions Tools Help Settings" at bounding box center [467, 13] width 935 height 26
click at [102, 16] on span "Subscriptions" at bounding box center [82, 13] width 40 height 8
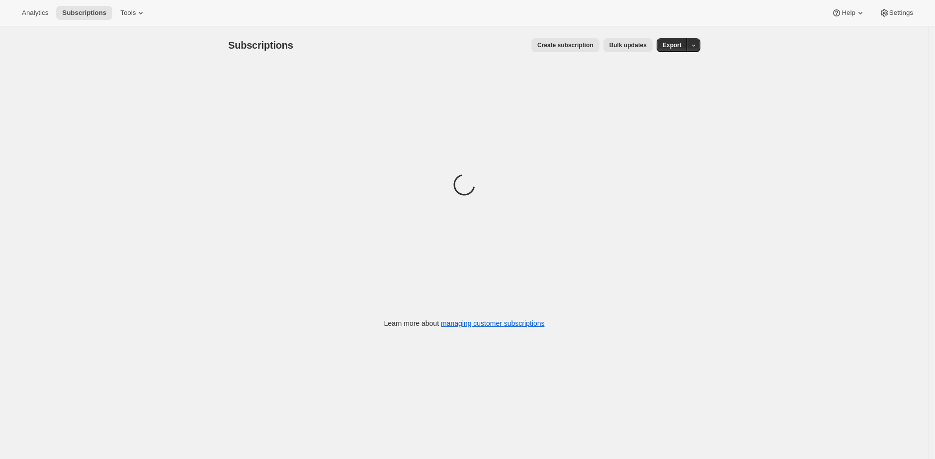
click at [637, 47] on span "Bulk updates" at bounding box center [627, 45] width 37 height 8
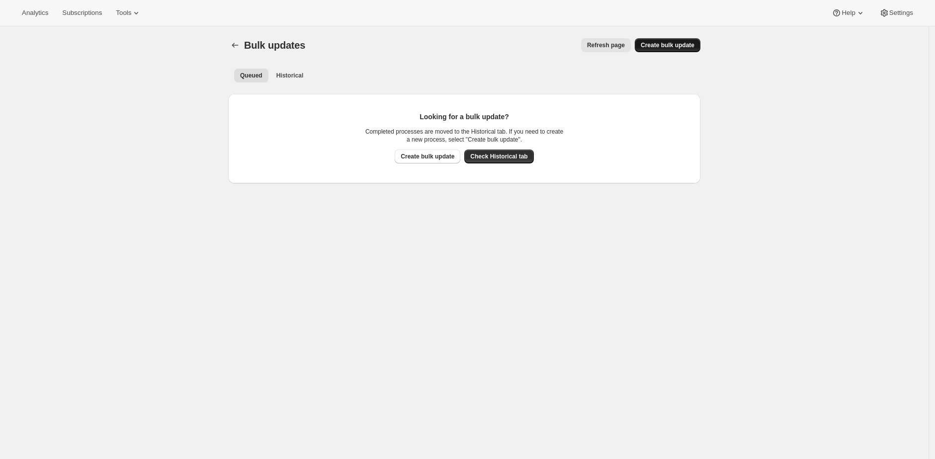
click at [658, 41] on span "Create bulk update" at bounding box center [668, 45] width 54 height 8
select select "03"
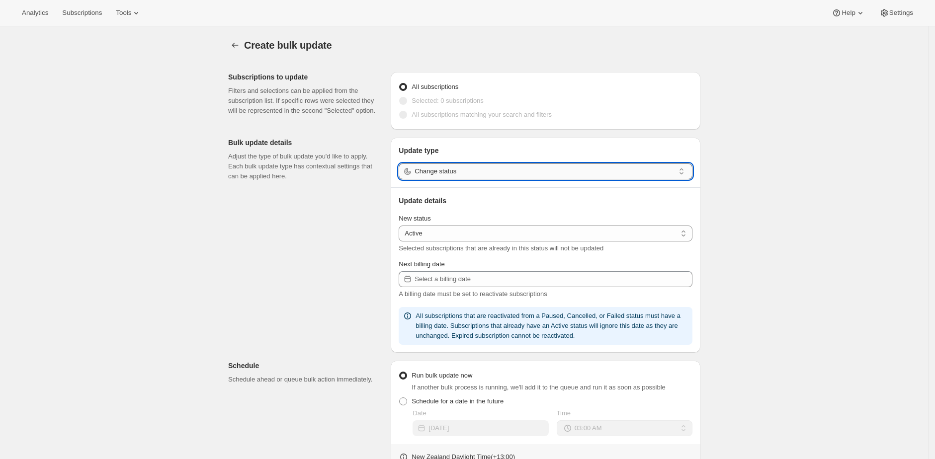
click at [576, 169] on input "Change status" at bounding box center [544, 171] width 260 height 16
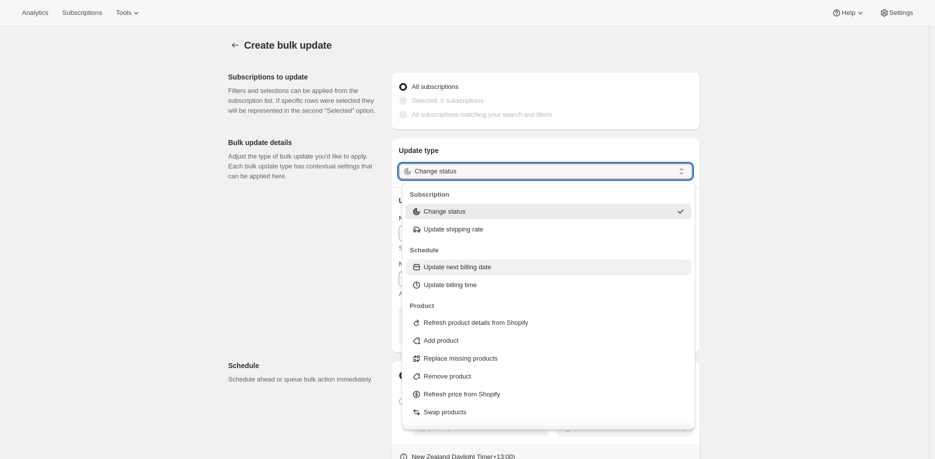
click at [607, 269] on div "Update next billing date" at bounding box center [548, 267] width 274 height 10
type input "Update next billing date"
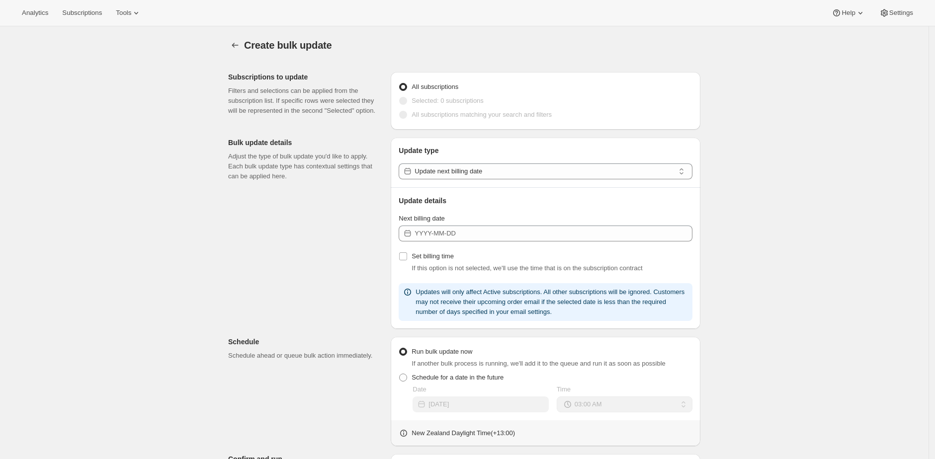
drag, startPoint x: 326, startPoint y: 36, endPoint x: 321, endPoint y: 29, distance: 9.0
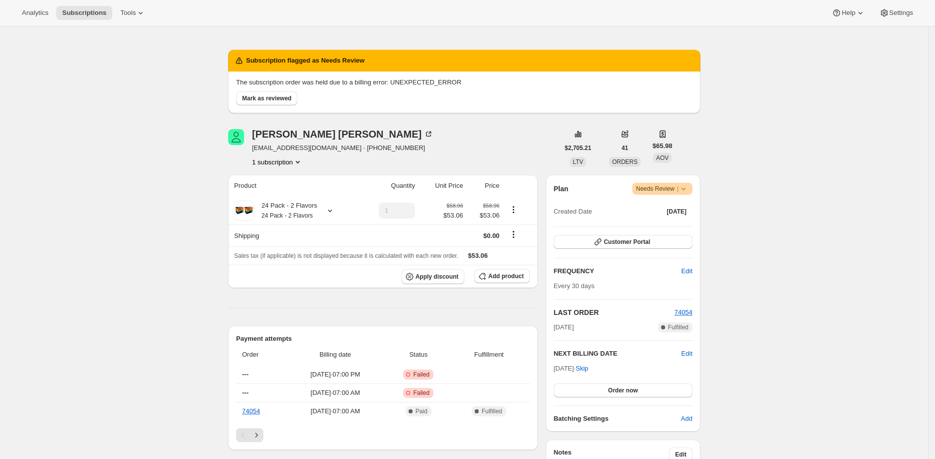
click at [133, 176] on div "Subscription #10451648695. This page is ready Subscription #10451648695 Success…" at bounding box center [464, 436] width 928 height 878
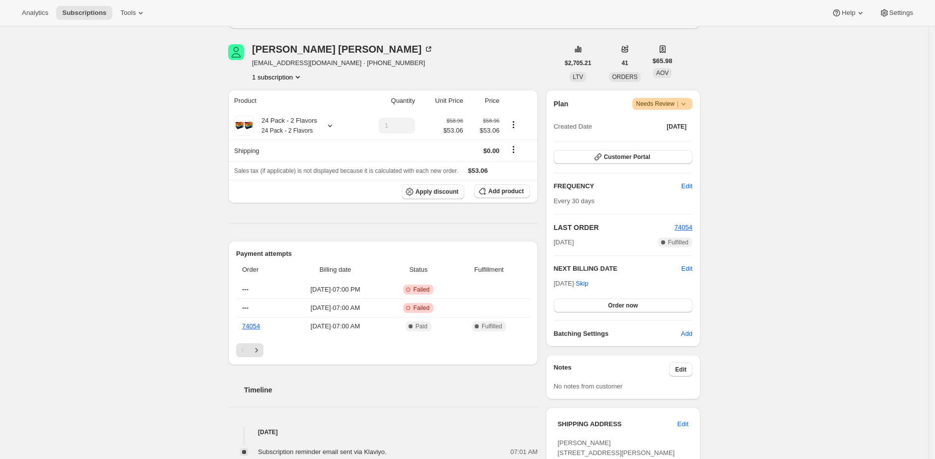
scroll to position [113, 0]
click at [767, 223] on div "Subscription #10451648695. This page is ready Subscription #10451648695 Success…" at bounding box center [464, 352] width 928 height 878
click at [188, 262] on div "Subscription #10451648695. This page is ready Subscription #10451648695 Success…" at bounding box center [464, 352] width 928 height 878
click at [264, 64] on span "[EMAIL_ADDRESS][DOMAIN_NAME] · [PHONE_NUMBER]" at bounding box center [342, 64] width 181 height 10
drag, startPoint x: 264, startPoint y: 64, endPoint x: 302, endPoint y: 64, distance: 37.8
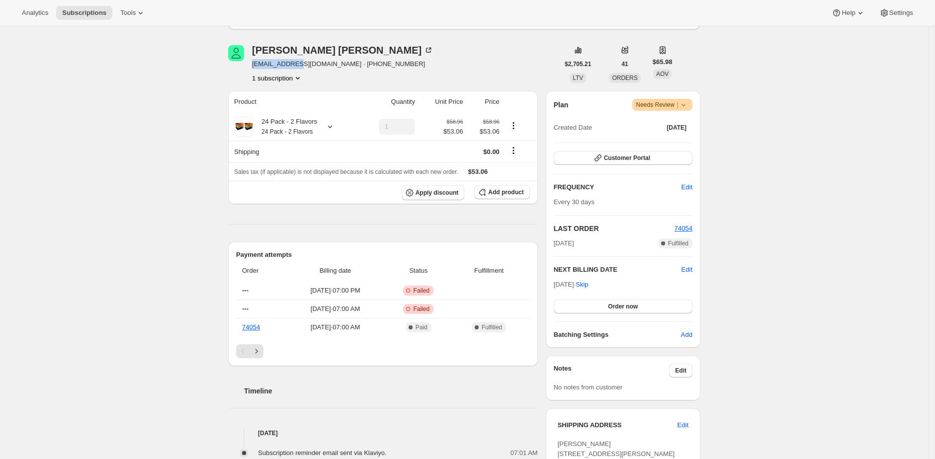
click at [302, 64] on span "[EMAIL_ADDRESS][DOMAIN_NAME] · [PHONE_NUMBER]" at bounding box center [342, 64] width 181 height 10
copy span "[EMAIL_ADDRESS][DOMAIN_NAME]"
click at [748, 58] on div "Subscription #10451648695. This page is ready Subscription #10451648695 Success…" at bounding box center [464, 352] width 928 height 878
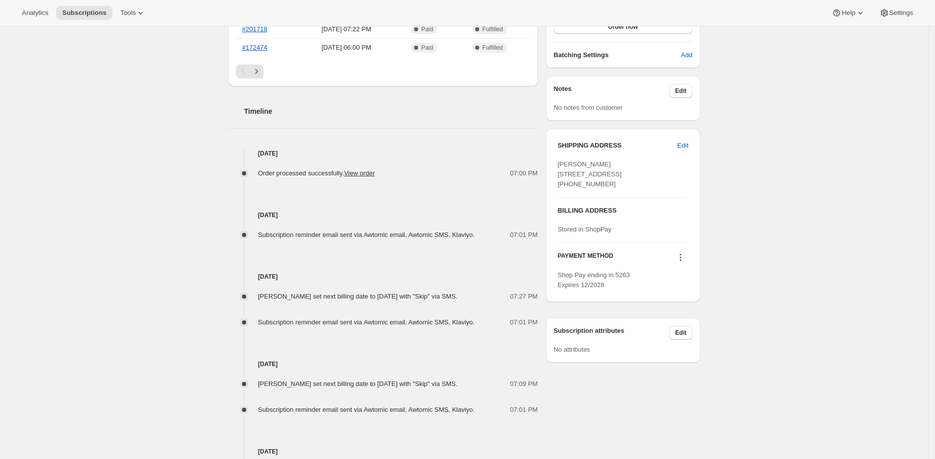
scroll to position [318, 0]
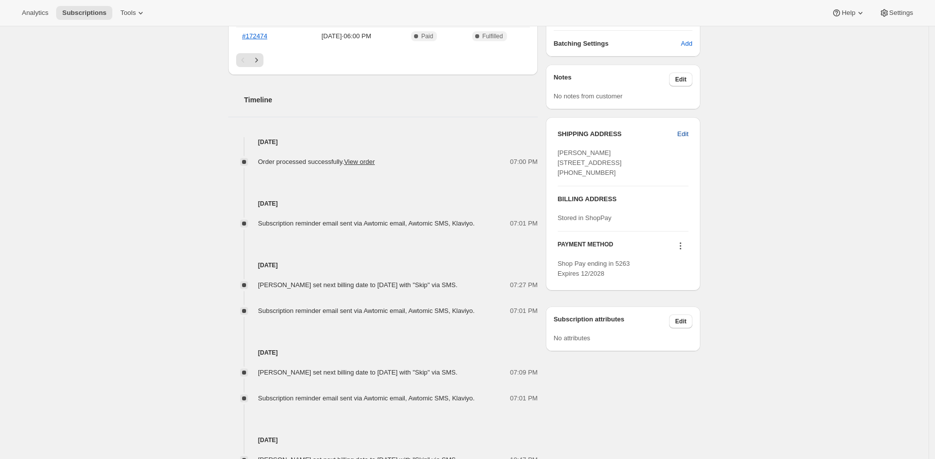
click at [688, 132] on span "Edit" at bounding box center [682, 134] width 11 height 10
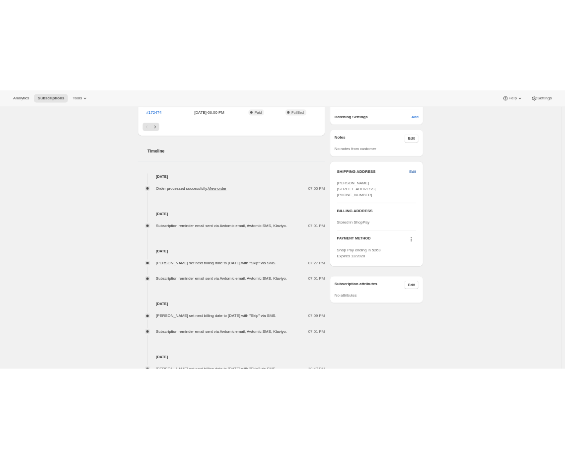
scroll to position [0, 0]
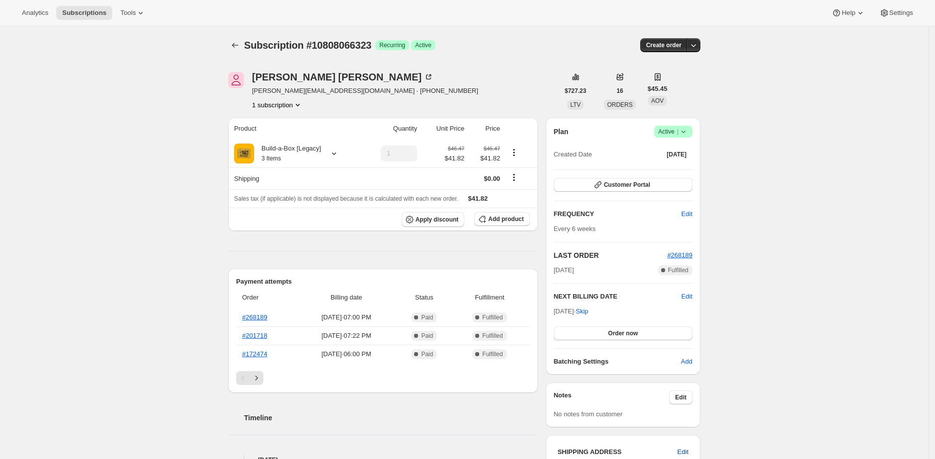
select select "CA"
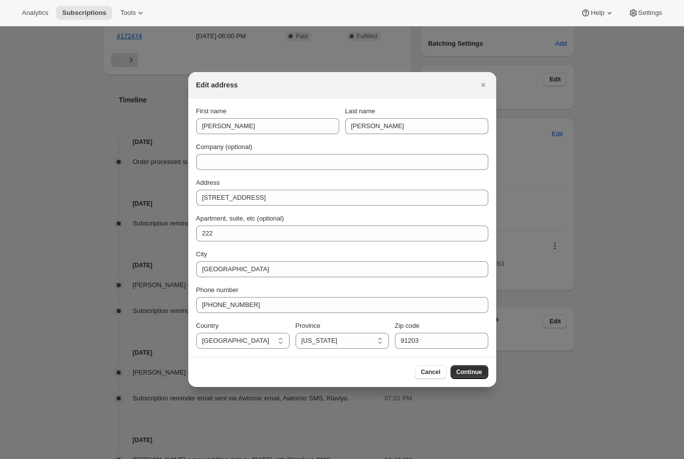
click at [252, 207] on div "First name Jennifer Last name Bartlett Company (optional) Address 320 N Central…" at bounding box center [342, 227] width 292 height 242
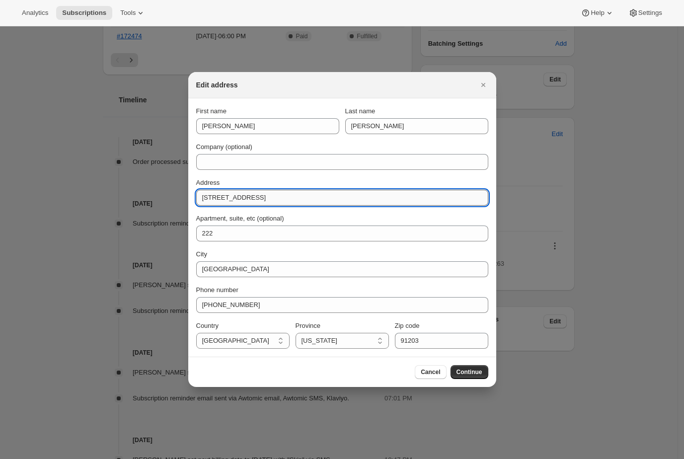
click at [254, 205] on input "320 N Central Ave" at bounding box center [342, 198] width 292 height 16
paste input "5124 N. Maywood Ave"
type input "5124 N. Maywood Ave"
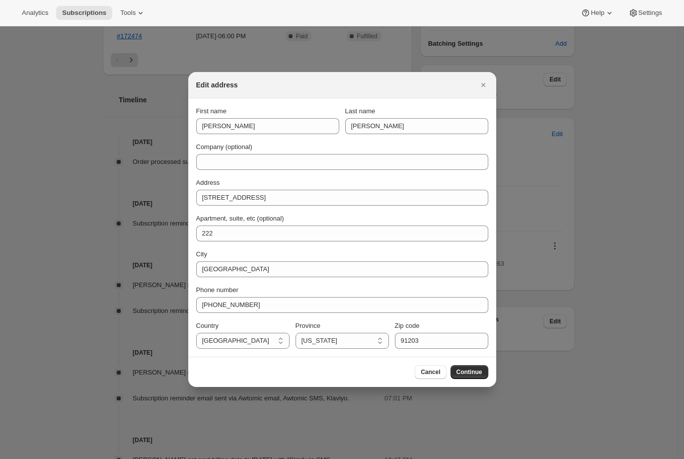
click at [366, 224] on div "Apartment, suite, etc (optional) 222" at bounding box center [342, 228] width 292 height 28
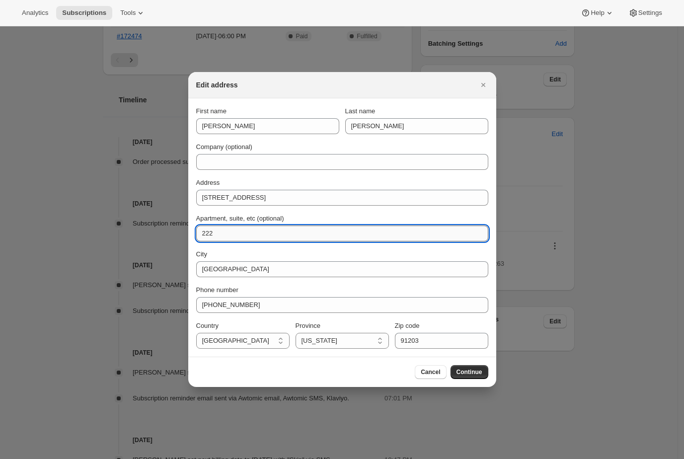
click at [363, 232] on input "222" at bounding box center [342, 234] width 292 height 16
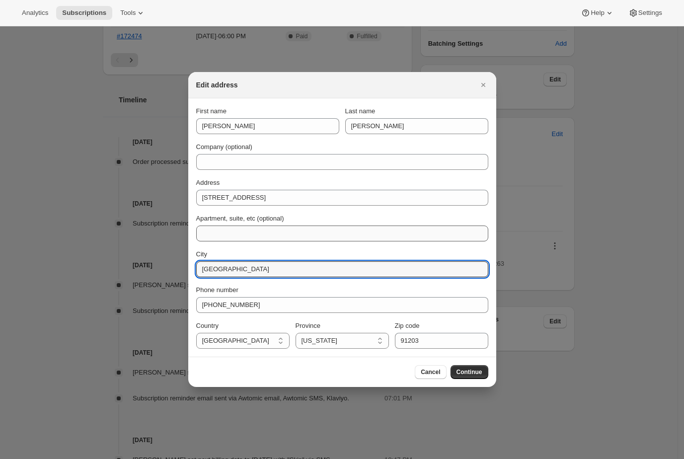
type input "Los Angeles"
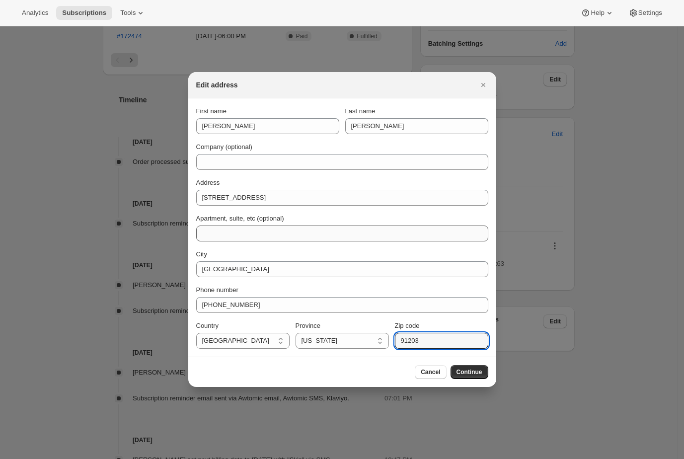
paste input "0041"
type input "90041"
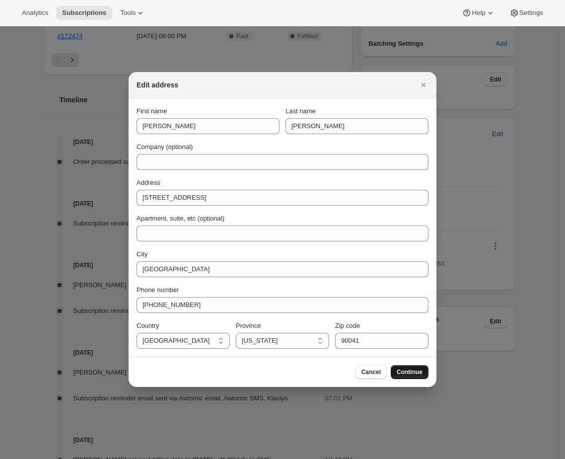
click at [419, 370] on span "Continue" at bounding box center [410, 372] width 26 height 8
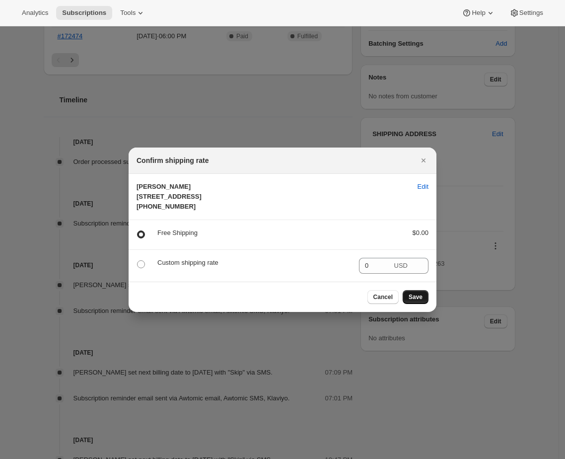
click at [422, 301] on span "Save" at bounding box center [416, 297] width 14 height 8
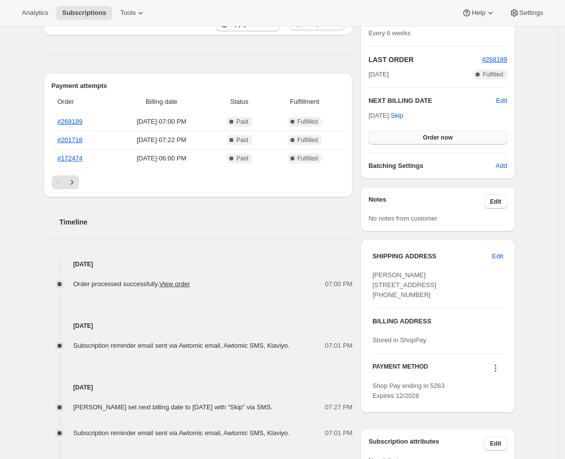
scroll to position [331, 0]
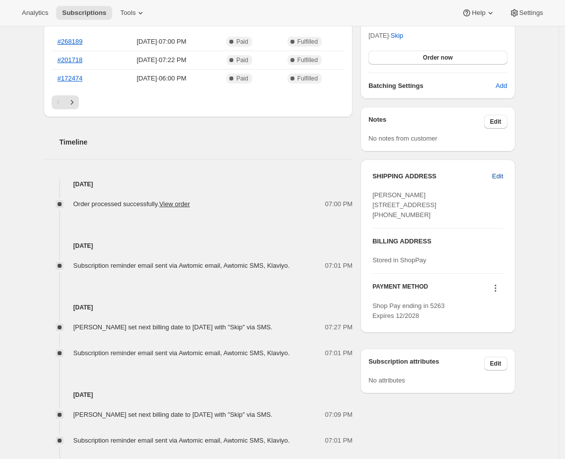
click at [503, 176] on span "Edit" at bounding box center [497, 176] width 11 height 10
select select "CA"
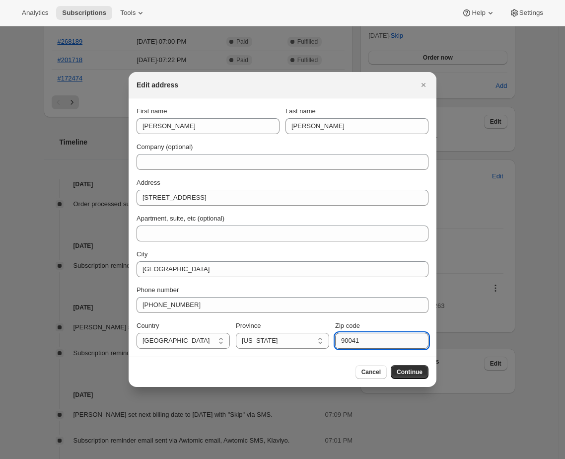
click at [385, 341] on input "90041" at bounding box center [381, 341] width 93 height 16
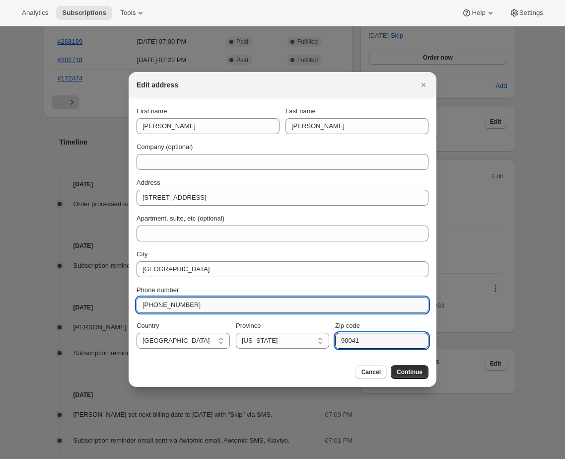
click at [230, 306] on input "+16273547889" at bounding box center [283, 305] width 292 height 16
click at [227, 302] on input "+16273547889" at bounding box center [283, 305] width 292 height 16
click at [266, 307] on input "+16273547889" at bounding box center [283, 305] width 292 height 16
type input "6273547889"
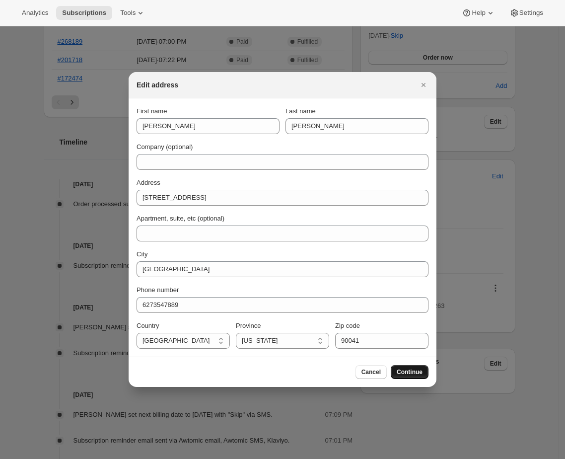
click at [417, 371] on span "Continue" at bounding box center [410, 372] width 26 height 8
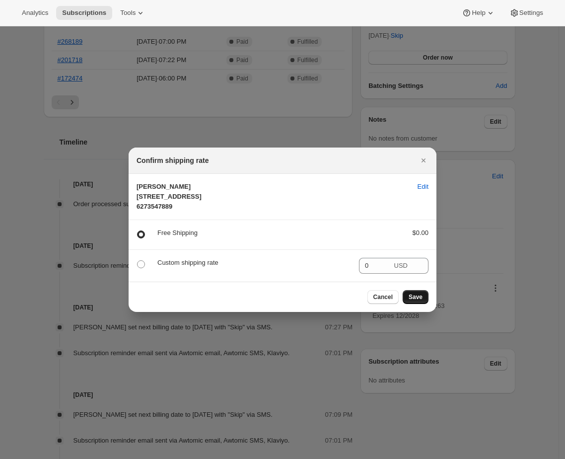
click at [412, 301] on button "Save" at bounding box center [416, 297] width 26 height 14
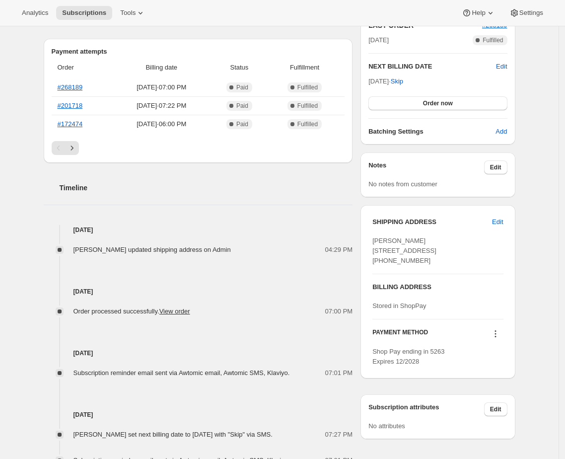
click at [542, 298] on div "Subscription #10808066323. This page is ready Subscription #10808066323 Success…" at bounding box center [279, 154] width 559 height 919
click at [556, 292] on div "Subscription #10808066323. This page is ready Subscription #10808066323 Success…" at bounding box center [279, 154] width 559 height 919
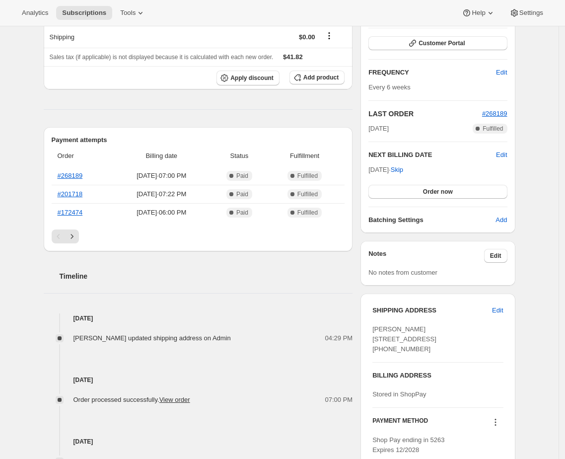
scroll to position [237, 0]
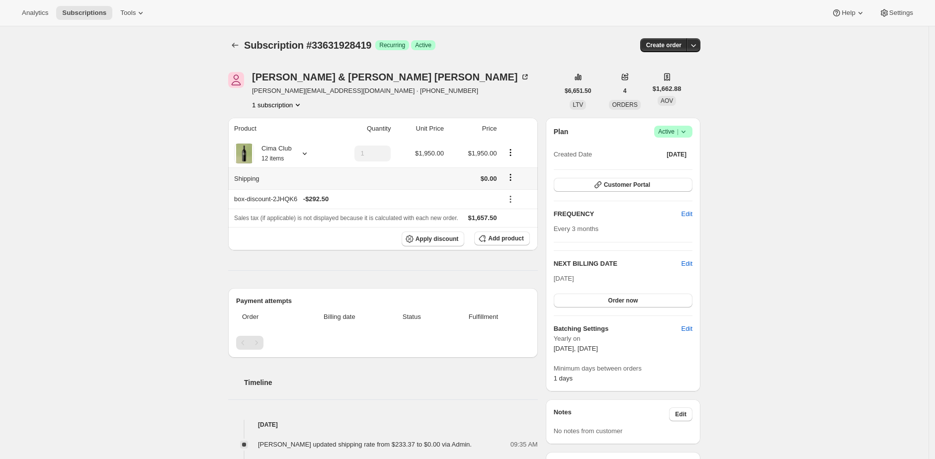
click at [513, 177] on icon "Shipping actions" at bounding box center [510, 177] width 10 height 10
click at [517, 193] on span "Edit shipping rate" at bounding box center [512, 196] width 50 height 7
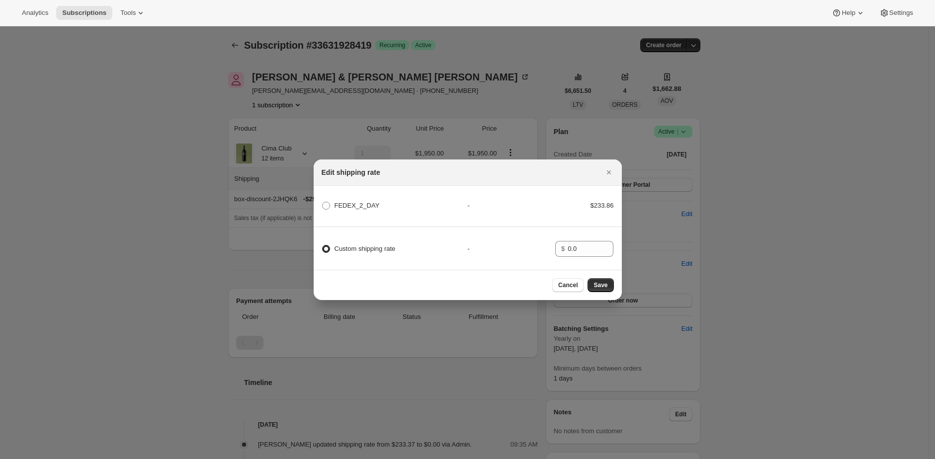
click at [593, 202] on div "$233.86" at bounding box center [584, 206] width 59 height 10
click at [603, 201] on div "$233.86" at bounding box center [584, 206] width 59 height 10
click at [368, 202] on span "FEDEX_2_DAY" at bounding box center [356, 205] width 45 height 7
click at [322, 202] on input "FEDEX_2_DAY" at bounding box center [322, 202] width 0 height 0
radio input "true"
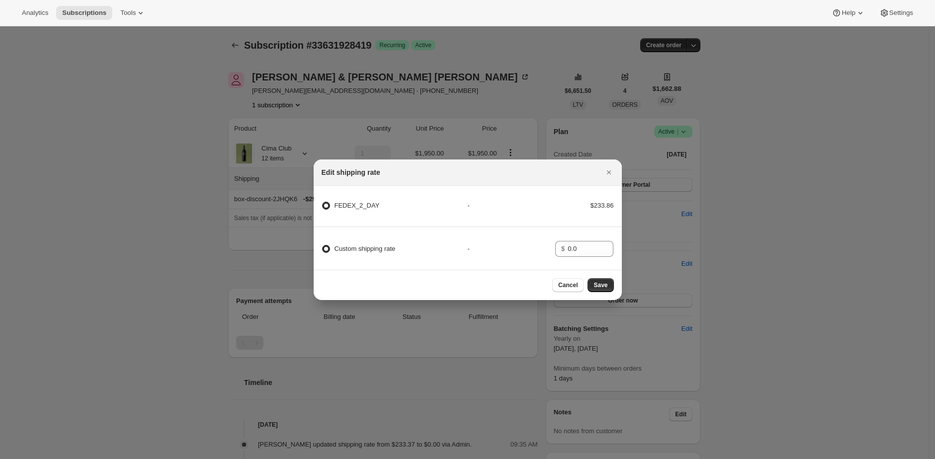
radio input "false"
click at [597, 287] on span "Save" at bounding box center [600, 285] width 14 height 8
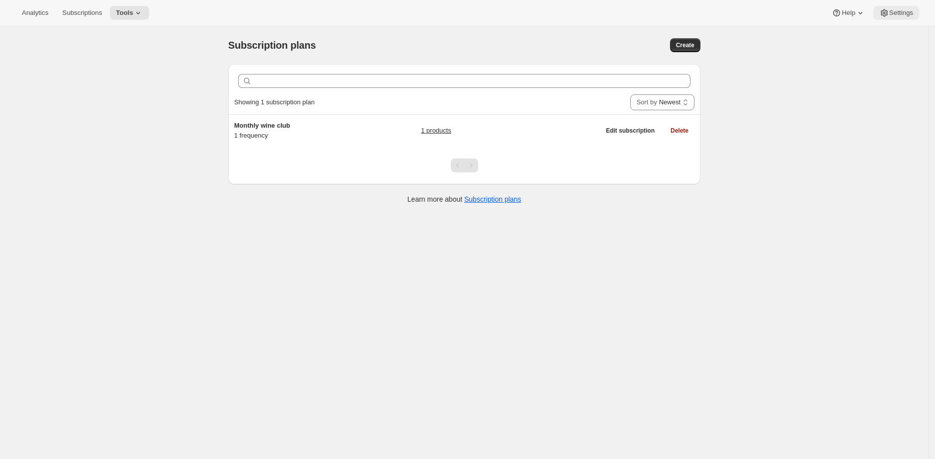
click at [890, 15] on span "Settings" at bounding box center [901, 13] width 24 height 8
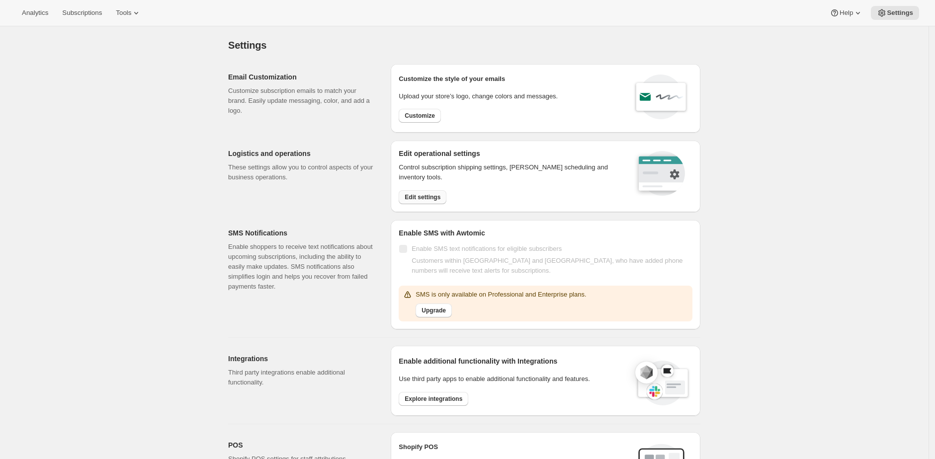
click at [433, 201] on button "Edit settings" at bounding box center [423, 197] width 48 height 14
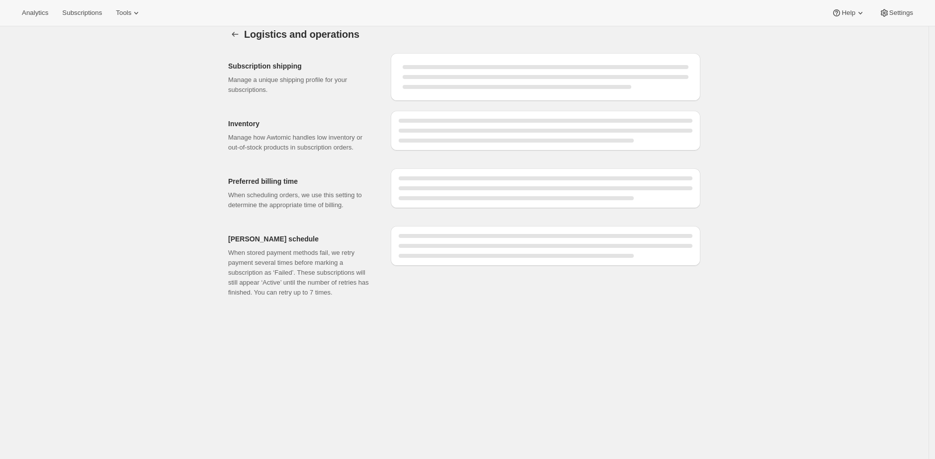
select select "DAY"
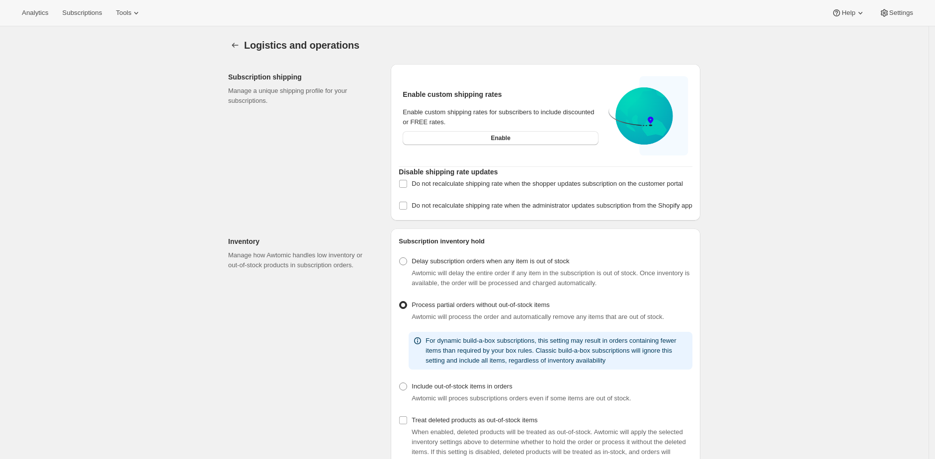
select select "DAY"
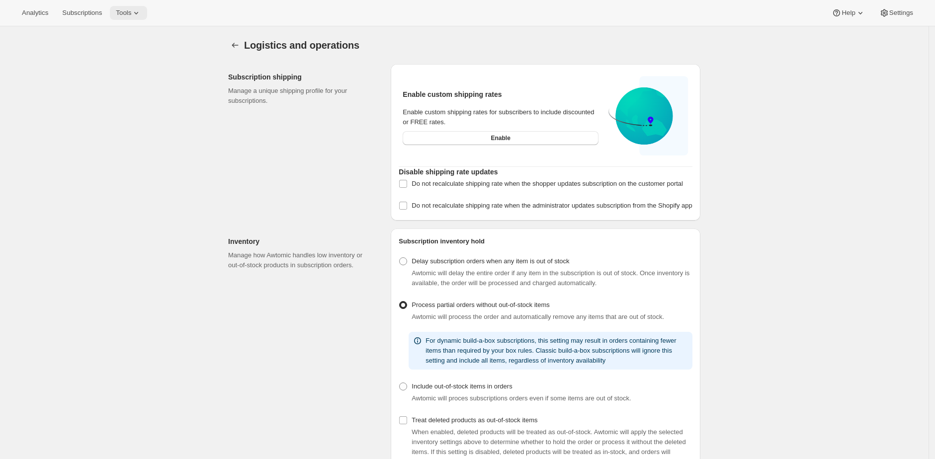
click at [141, 15] on icon at bounding box center [136, 13] width 10 height 10
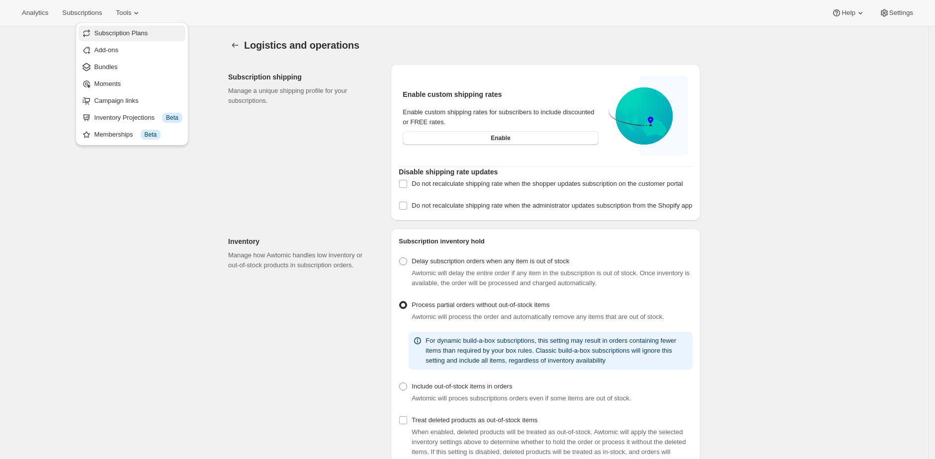
click at [144, 34] on span "Subscription Plans" at bounding box center [121, 32] width 54 height 7
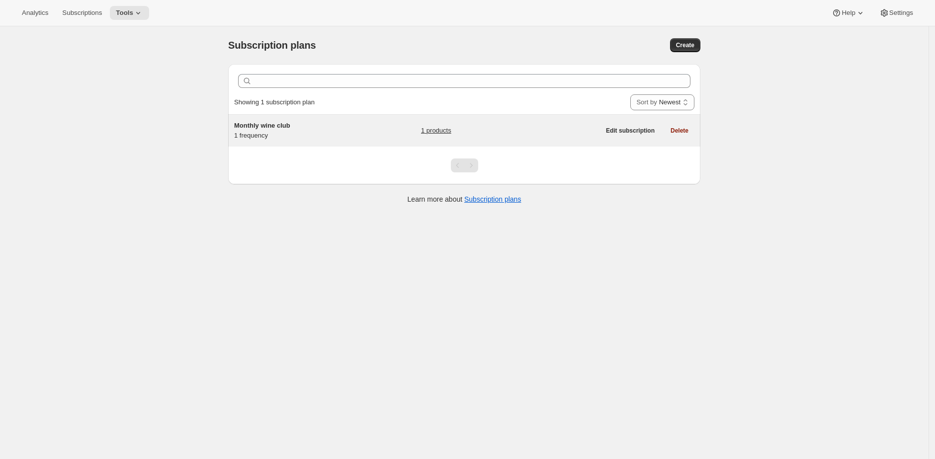
click at [358, 122] on h5 "Monthly wine club" at bounding box center [296, 126] width 124 height 10
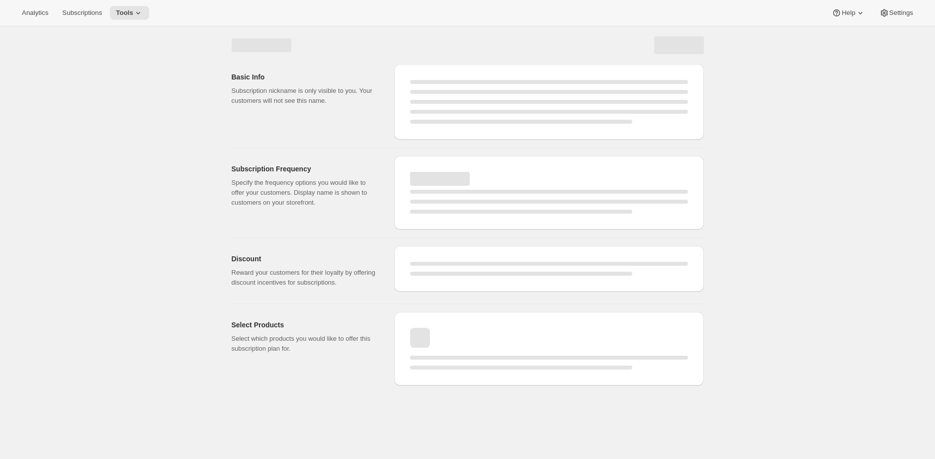
select select "WEEK"
select select "MONTH"
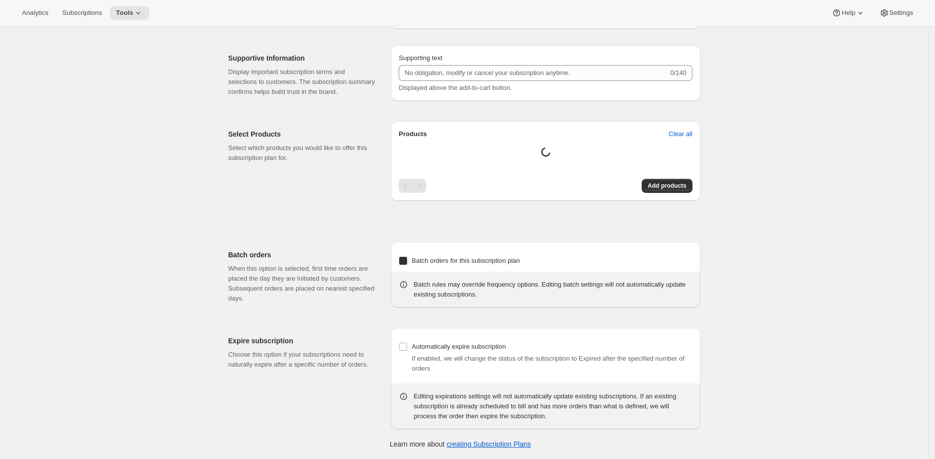
type input "Monthly wine club"
type input "1"
select select "MONTH"
type input "Monthly wine club"
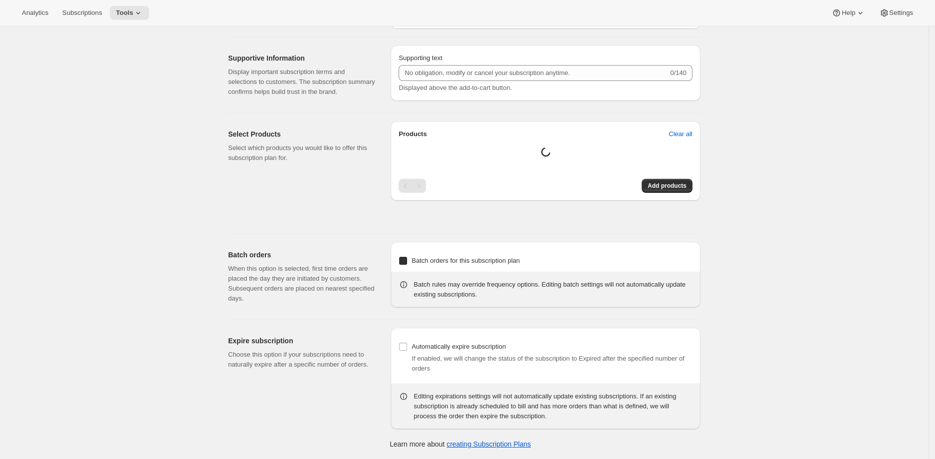
type input "You can pause, cancel and reactivate your subscription anytime"
checkbox input "true"
select select "MONTHDAY"
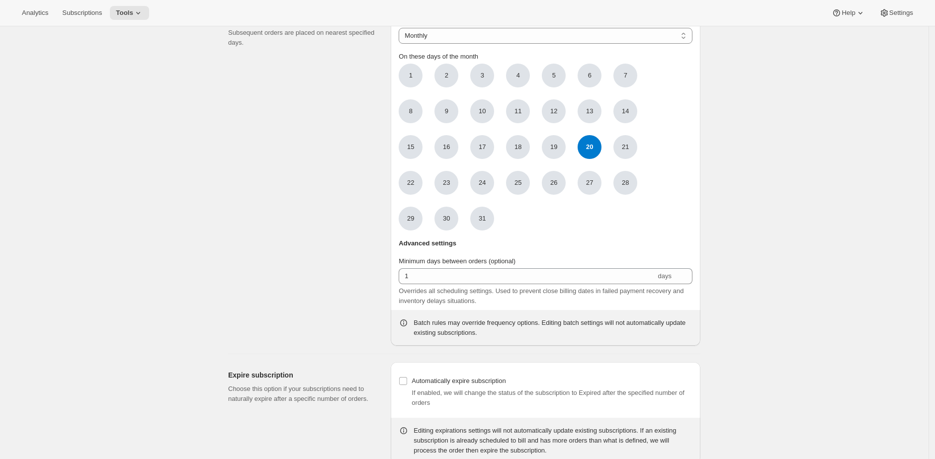
scroll to position [756, 0]
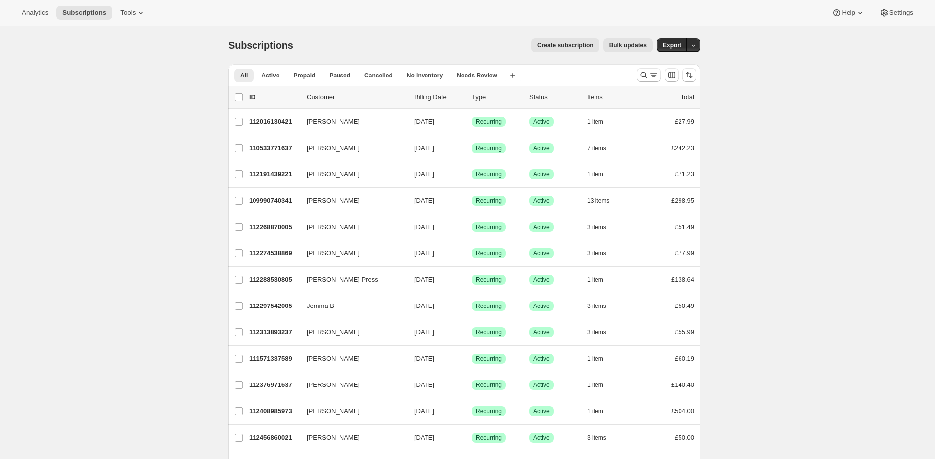
click at [142, 9] on icon at bounding box center [141, 13] width 10 height 10
click at [145, 64] on span "Bundles" at bounding box center [139, 67] width 88 height 10
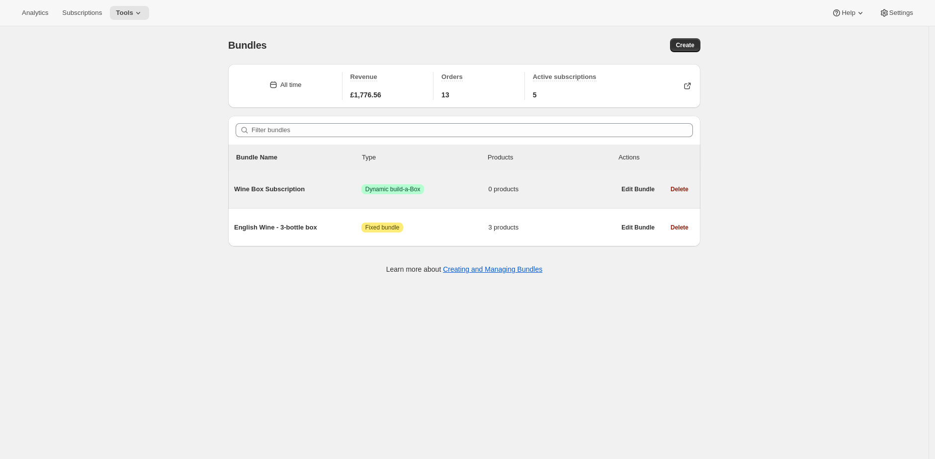
click at [280, 190] on span "Wine Box Subscription" at bounding box center [297, 189] width 127 height 10
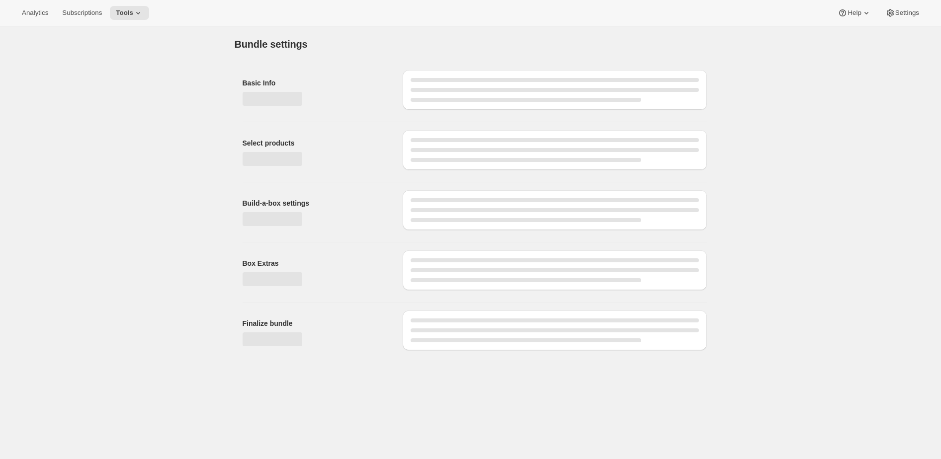
type input "Wine Box Subscription"
checkbox input "true"
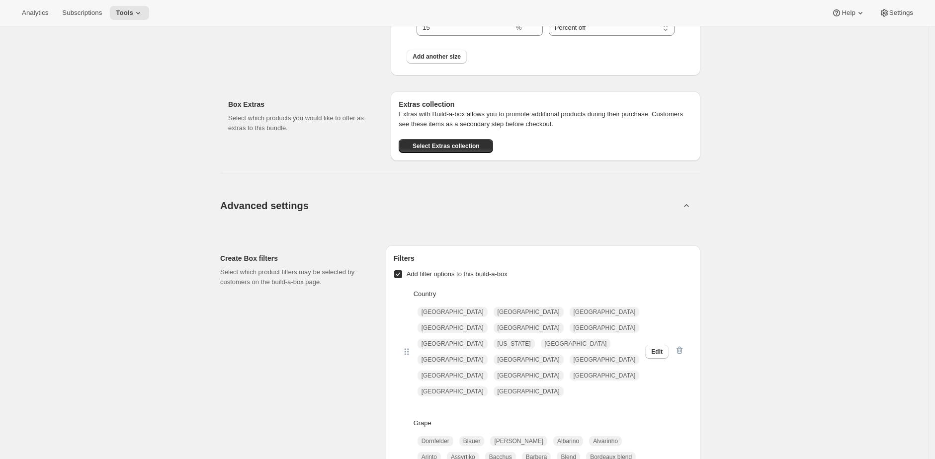
scroll to position [986, 0]
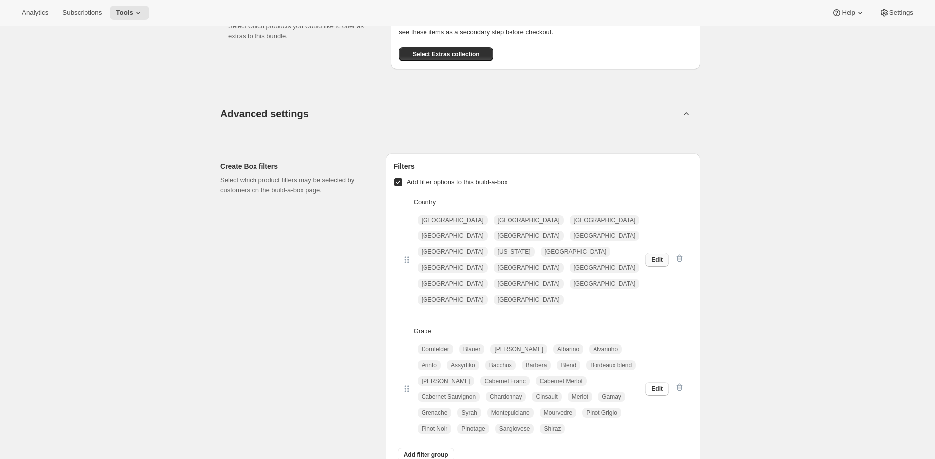
click at [665, 253] on button "Edit" at bounding box center [656, 260] width 23 height 14
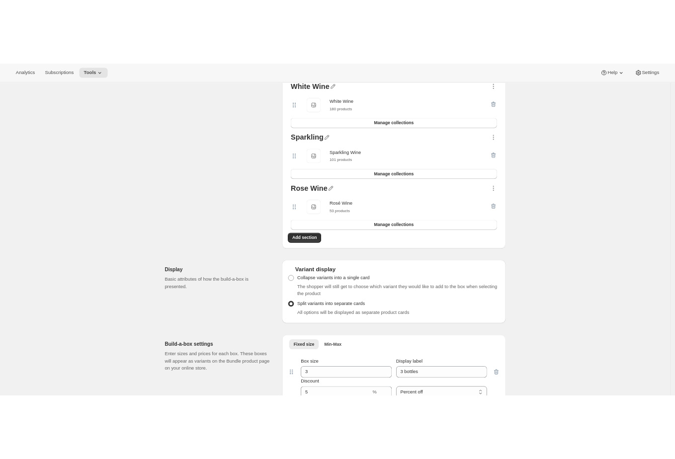
scroll to position [0, 0]
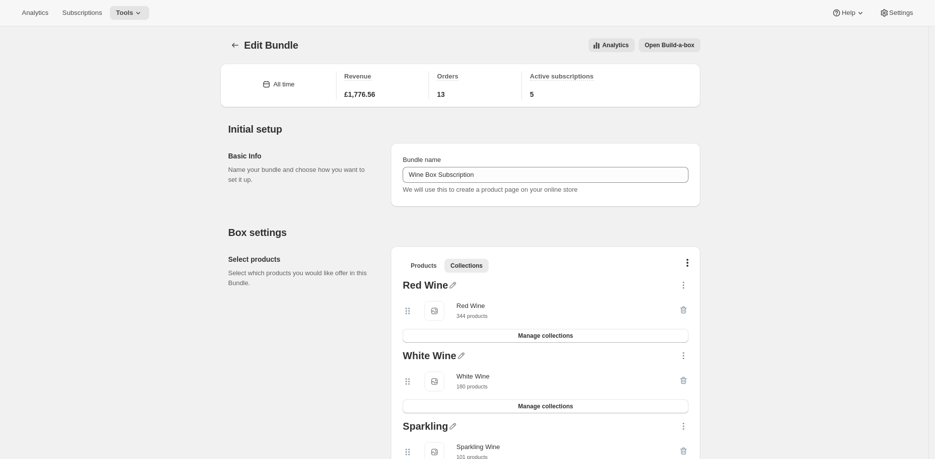
click at [698, 42] on button "Open Build-a-box" at bounding box center [670, 45] width 62 height 14
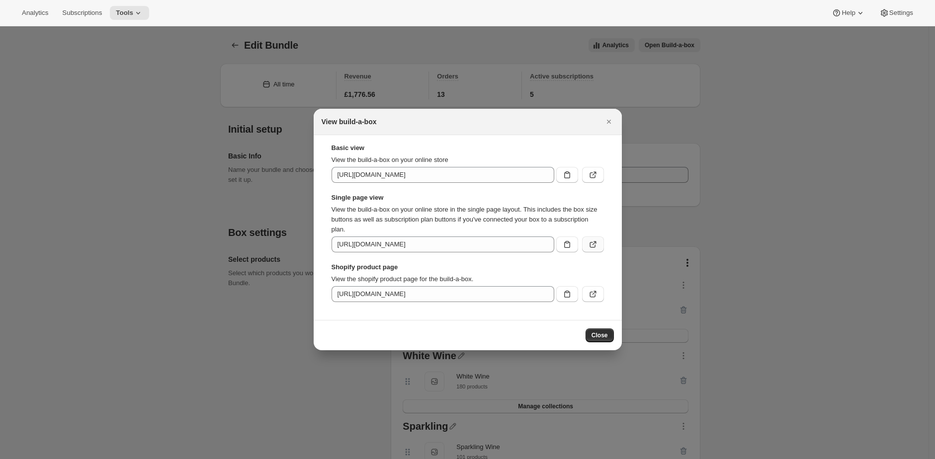
click at [592, 241] on icon ":rem:" at bounding box center [593, 245] width 10 height 10
